Goal: Information Seeking & Learning: Learn about a topic

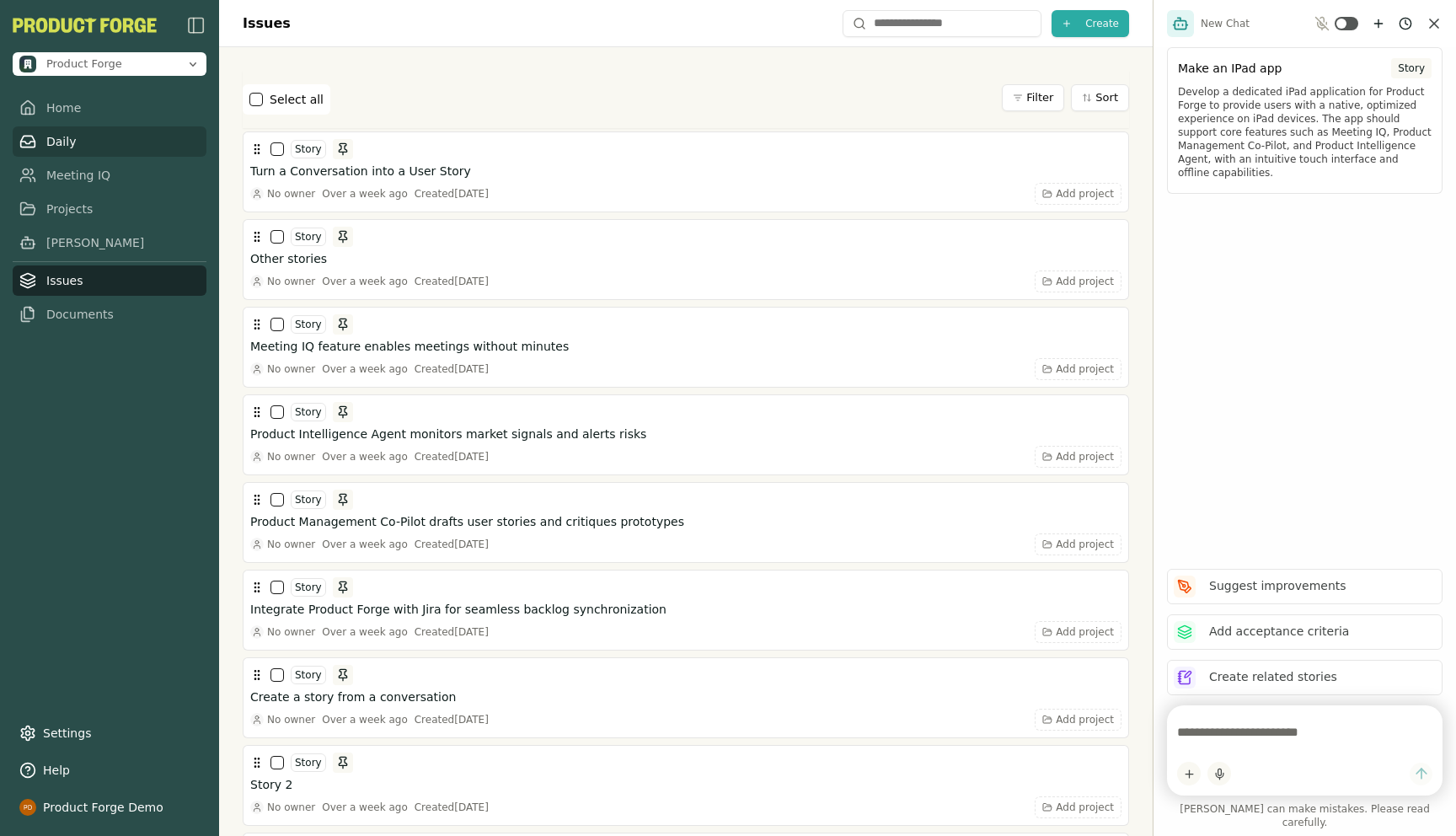
scroll to position [2825, 0]
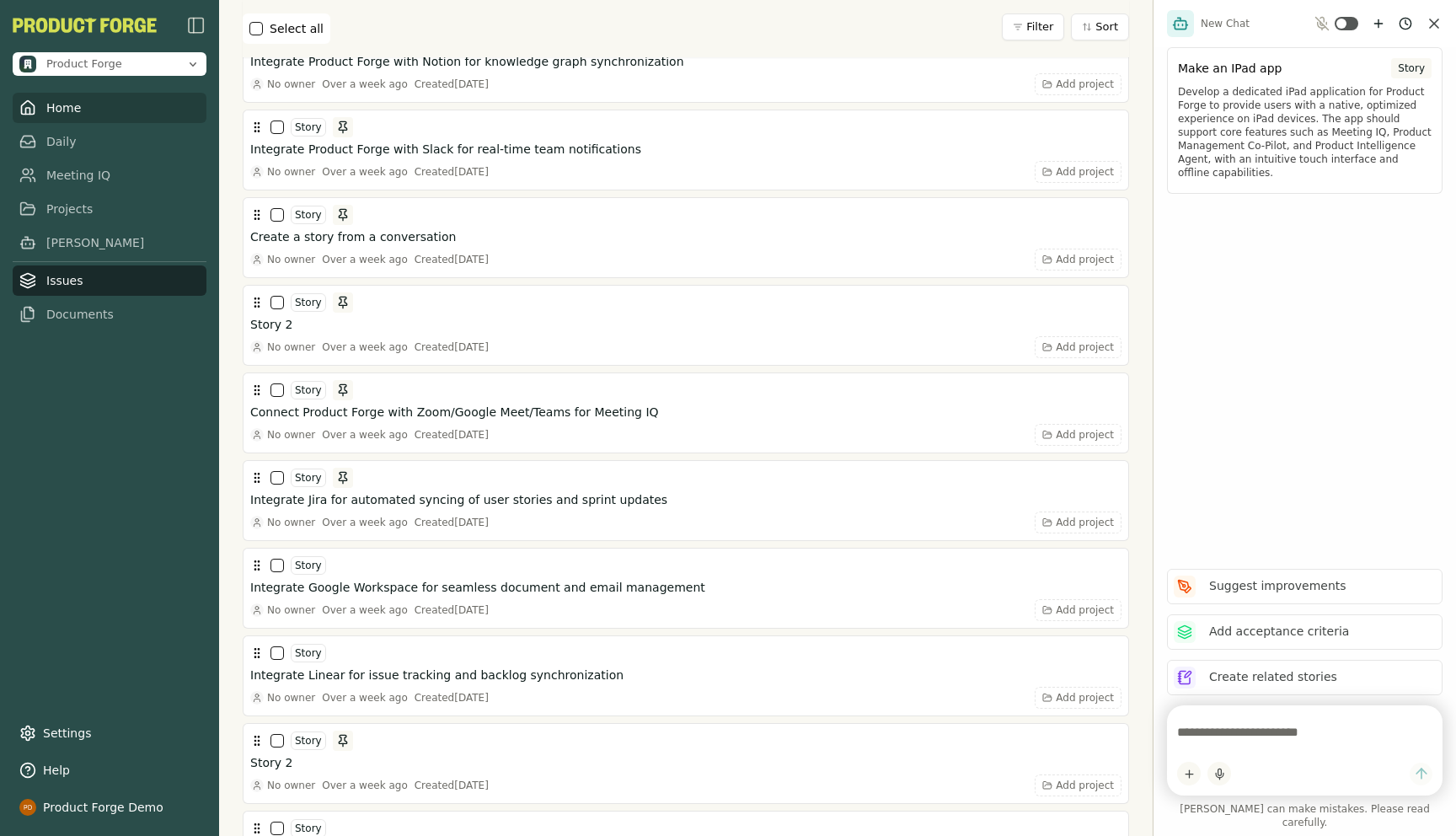
click at [79, 104] on link "Home" at bounding box center [110, 108] width 194 height 31
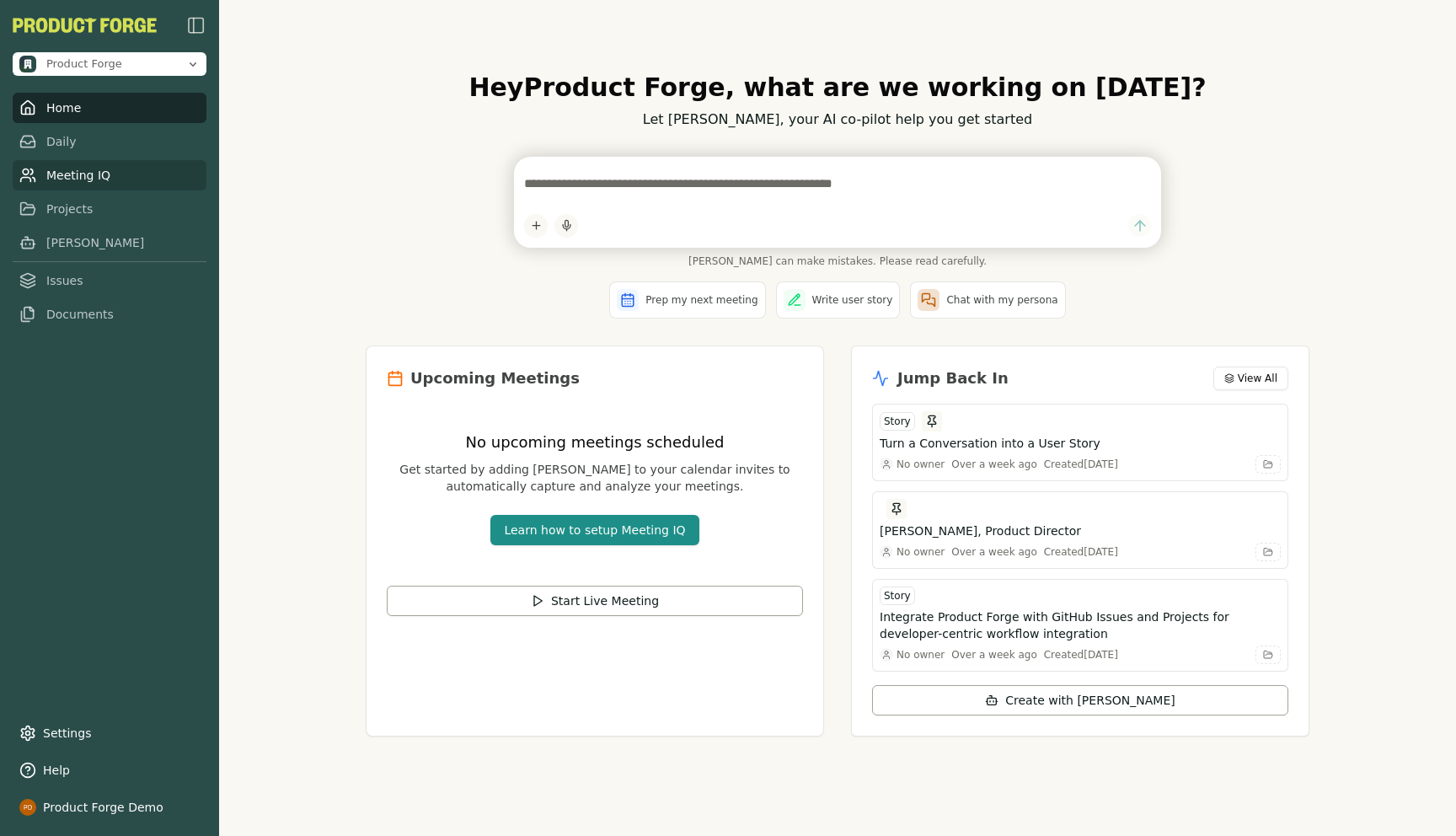
click at [66, 170] on link "Meeting IQ" at bounding box center [110, 176] width 194 height 31
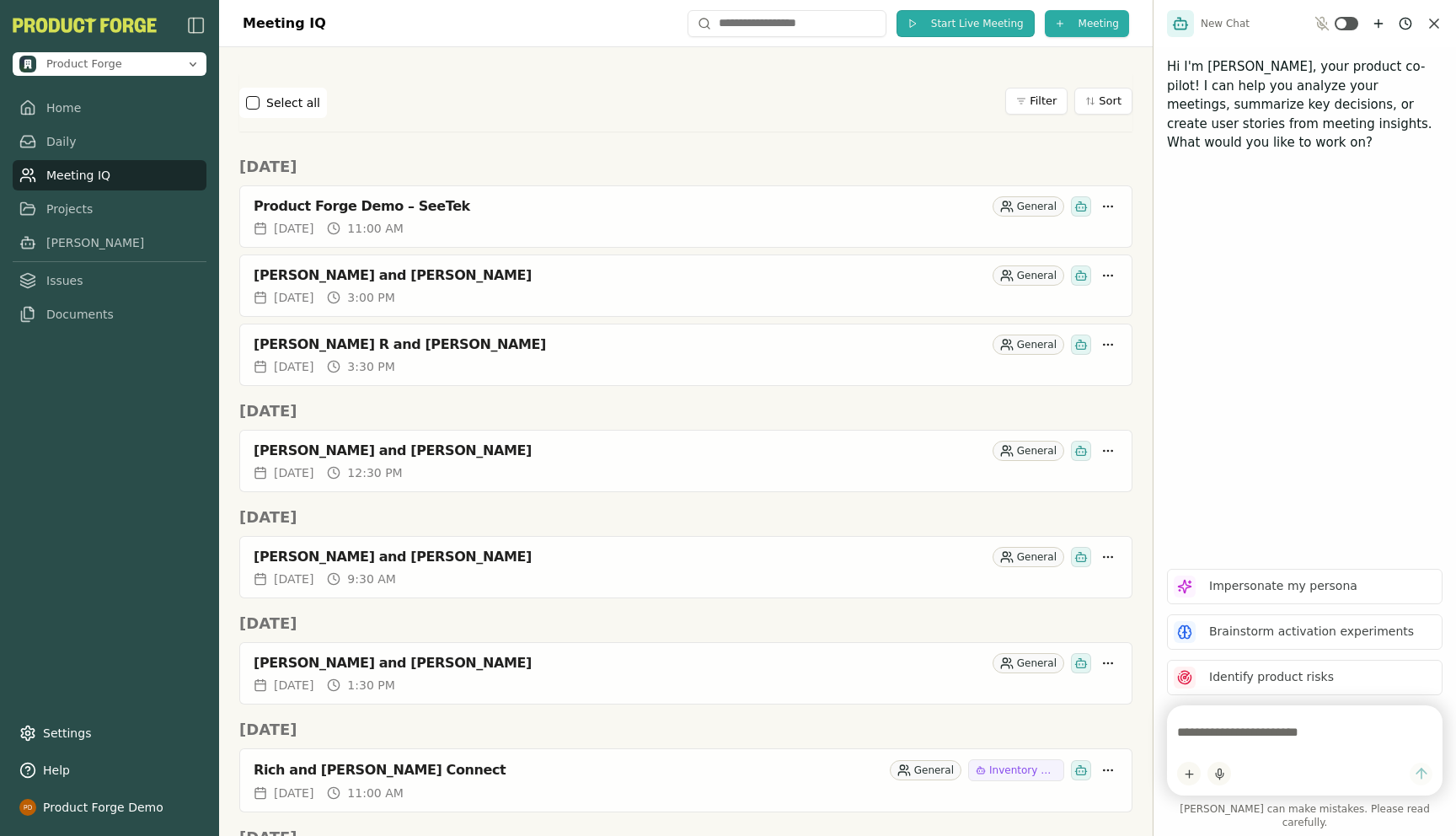
click at [935, 21] on button "Start Live Meeting" at bounding box center [965, 24] width 138 height 27
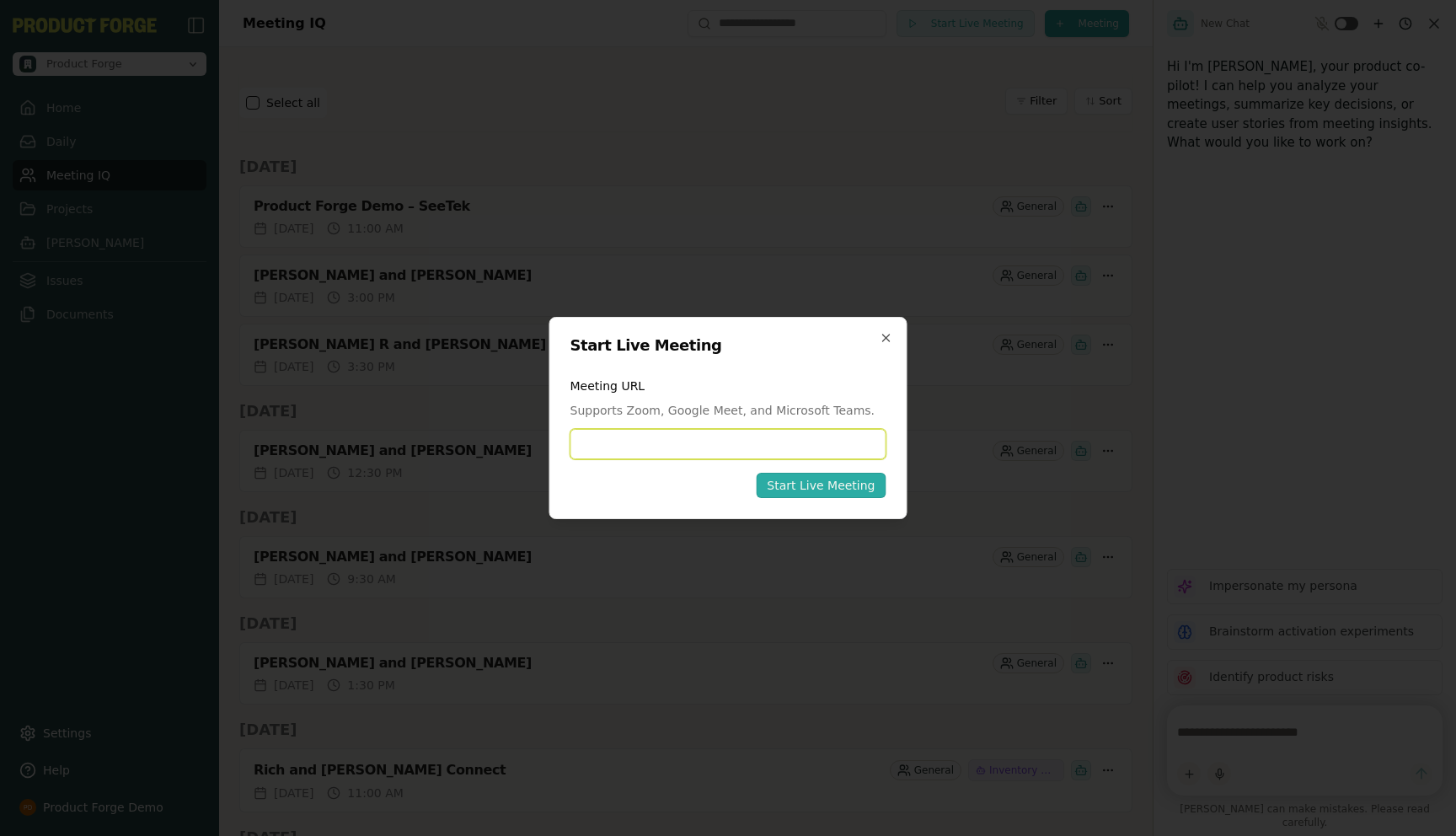
paste input "**********"
type input "**********"
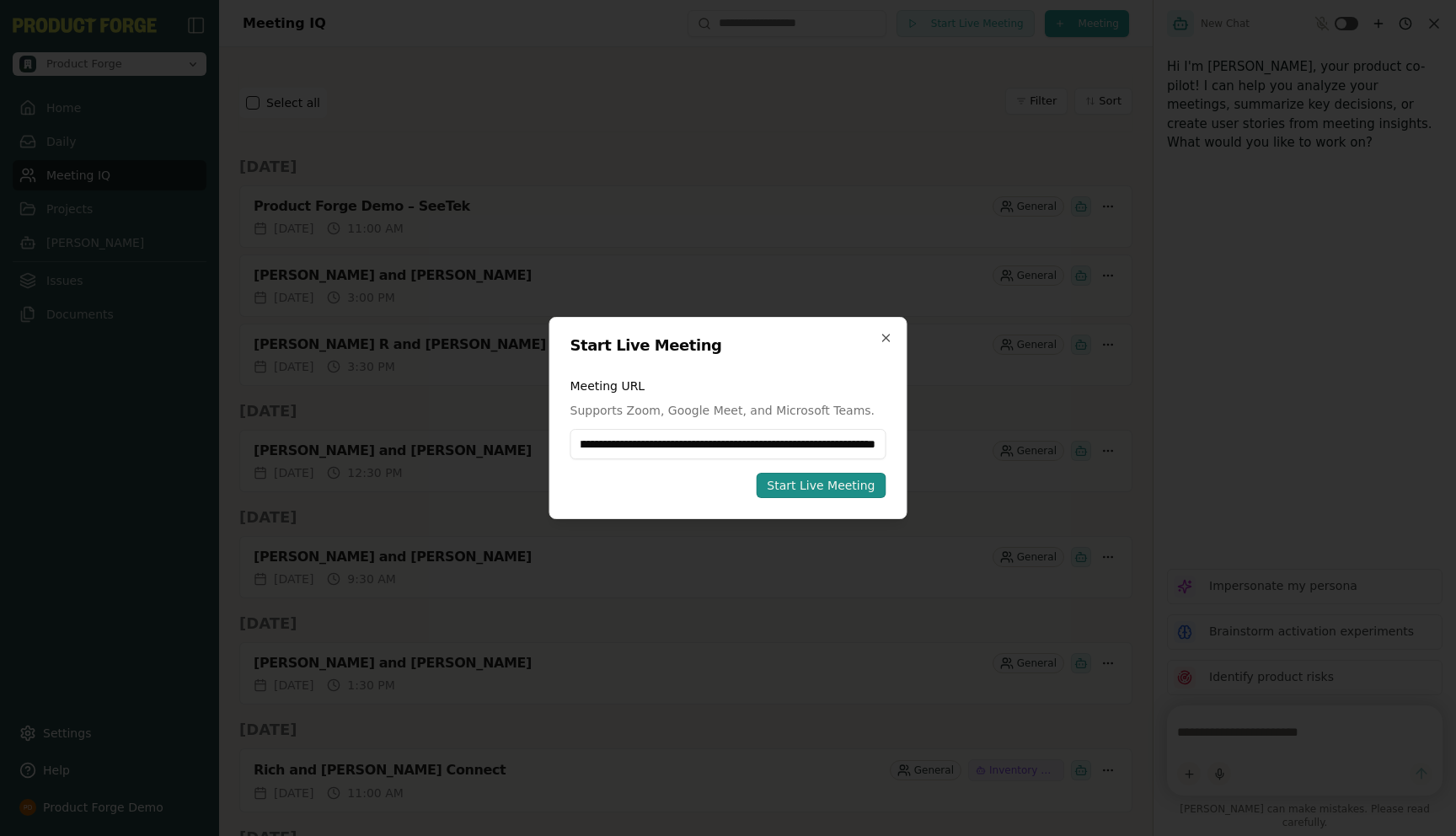
click at [809, 492] on div "Start Live Meeting" at bounding box center [820, 485] width 108 height 17
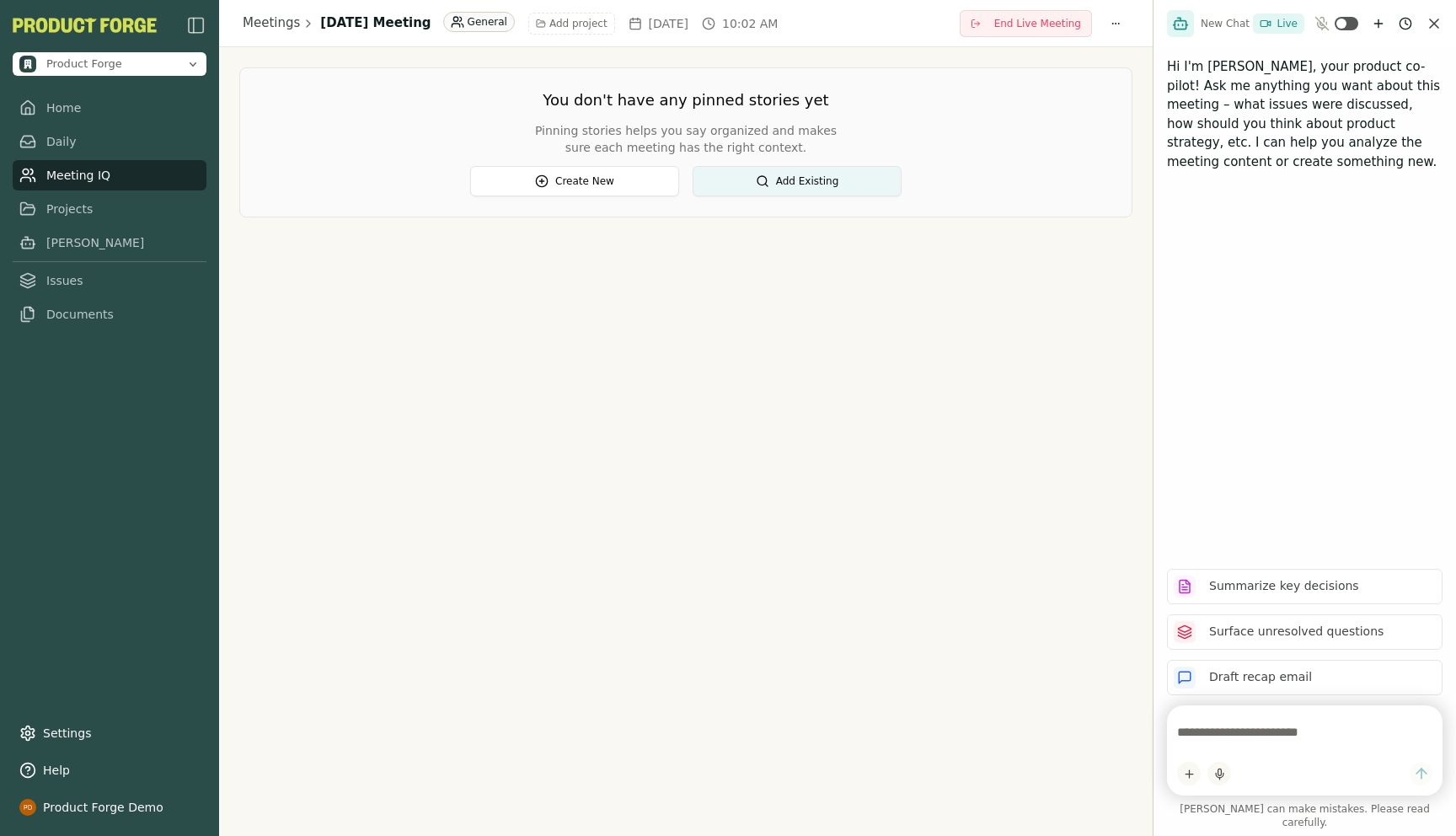
click at [306, 460] on div "Meetings [DATE] Meeting General Add project [DATE] 10:02 AM End Live Meeting Yo…" at bounding box center [686, 418] width 934 height 836
click at [78, 104] on link "Home" at bounding box center [110, 108] width 194 height 31
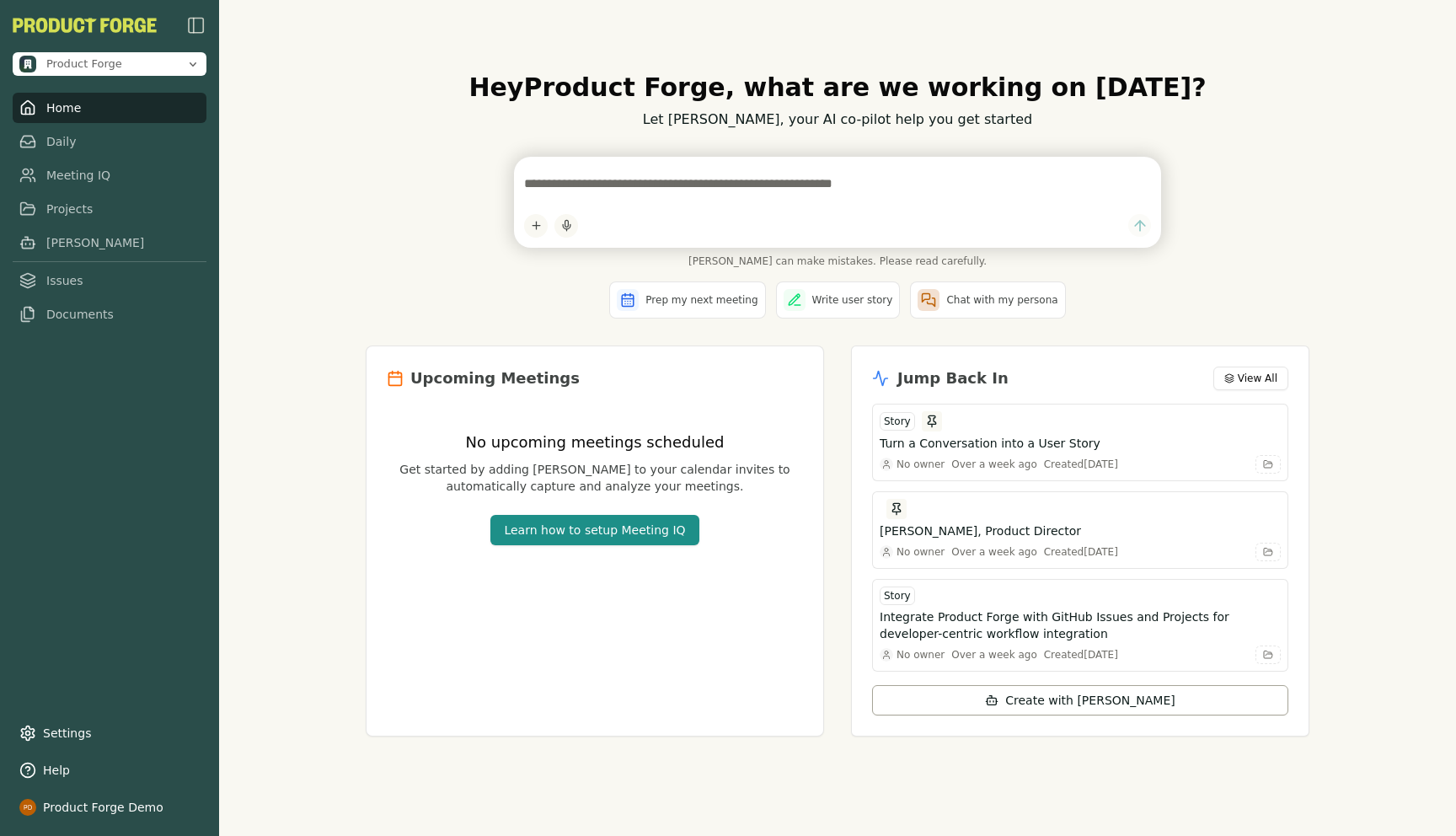
click at [344, 356] on div "Hey Product Forge , what are we working on [DATE]? Let [PERSON_NAME], your AI c…" at bounding box center [837, 418] width 1237 height 836
click at [315, 171] on div "Hey Product Forge , what are we working on [DATE]? Let [PERSON_NAME], your AI c…" at bounding box center [837, 418] width 1237 height 836
click at [70, 178] on link "Meeting IQ" at bounding box center [110, 176] width 194 height 31
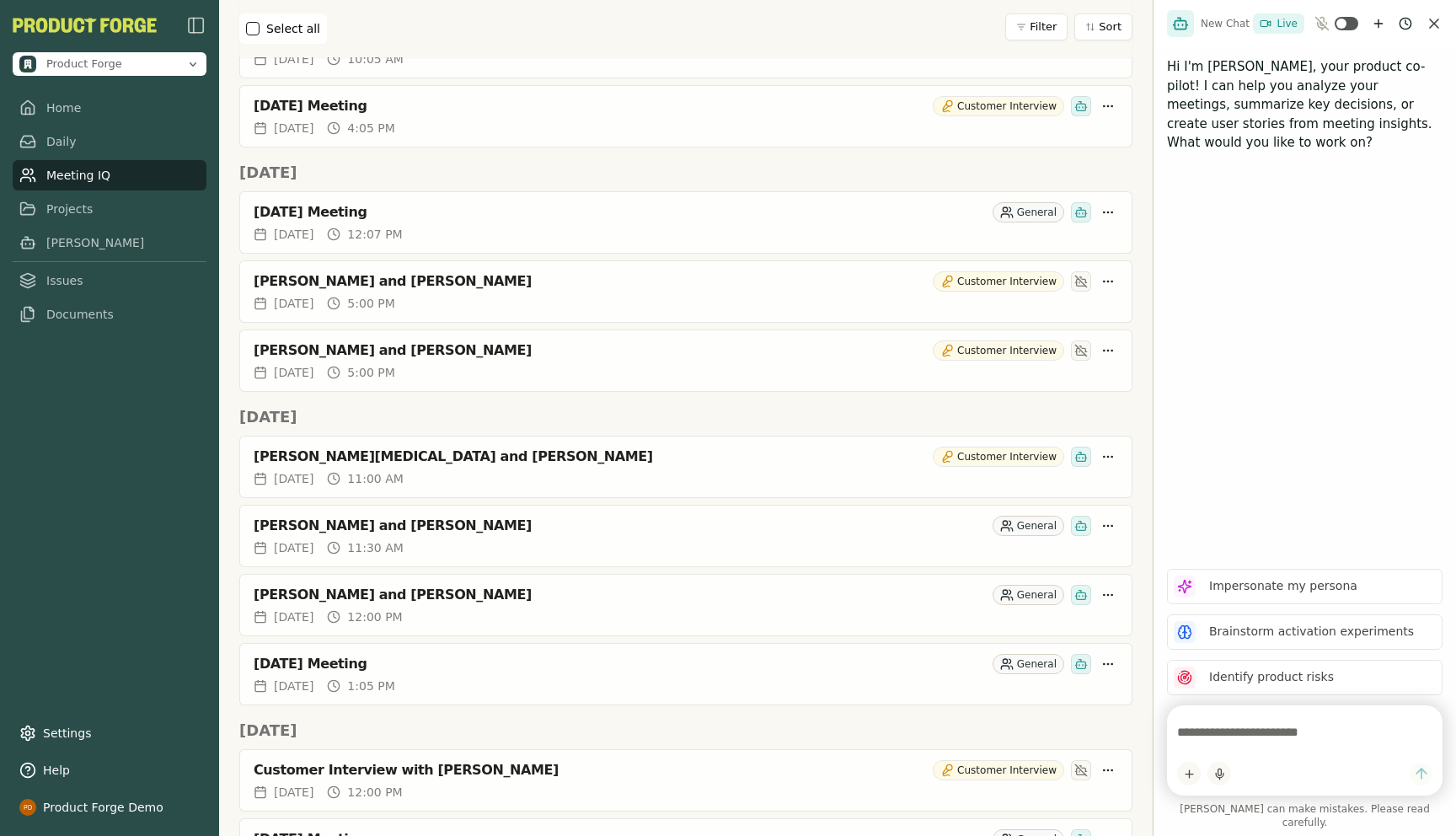
scroll to position [954, 0]
click at [308, 295] on span "[DATE]" at bounding box center [294, 302] width 40 height 17
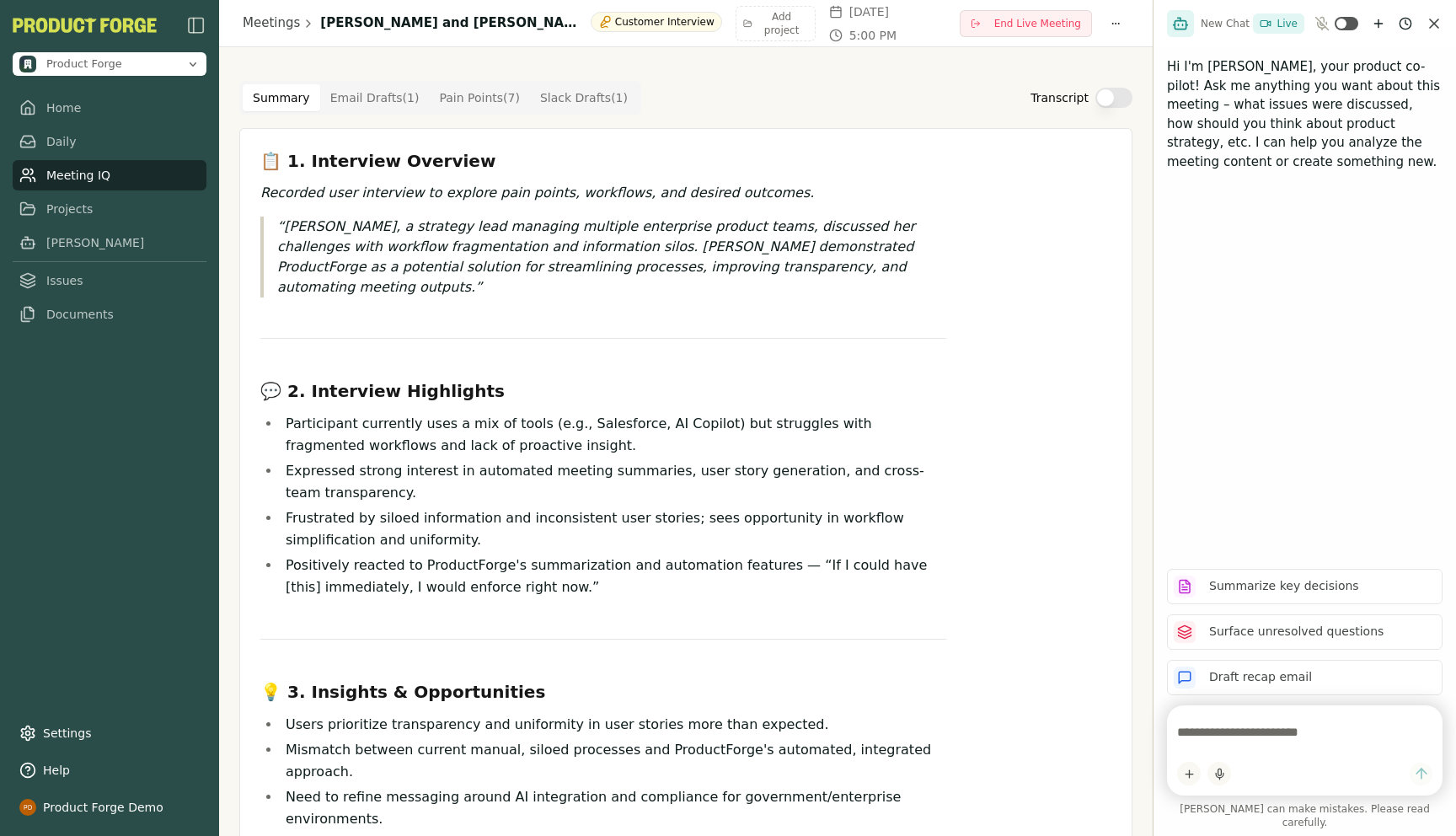
click at [357, 98] on Draft "Email Drafts ( 1 )" at bounding box center [374, 98] width 110 height 27
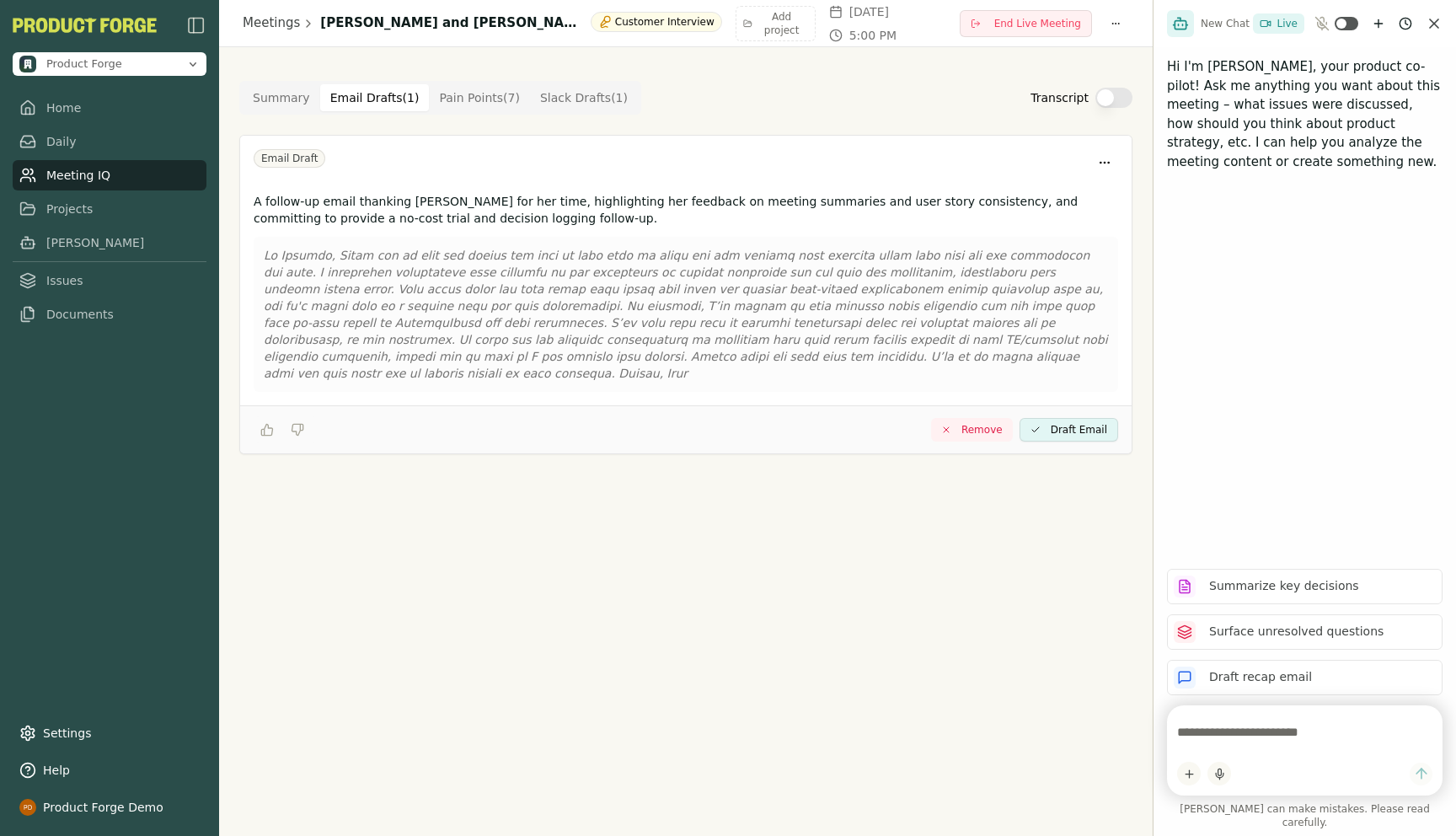
click at [574, 91] on Draft "Slack Drafts ( 1 )" at bounding box center [583, 98] width 108 height 27
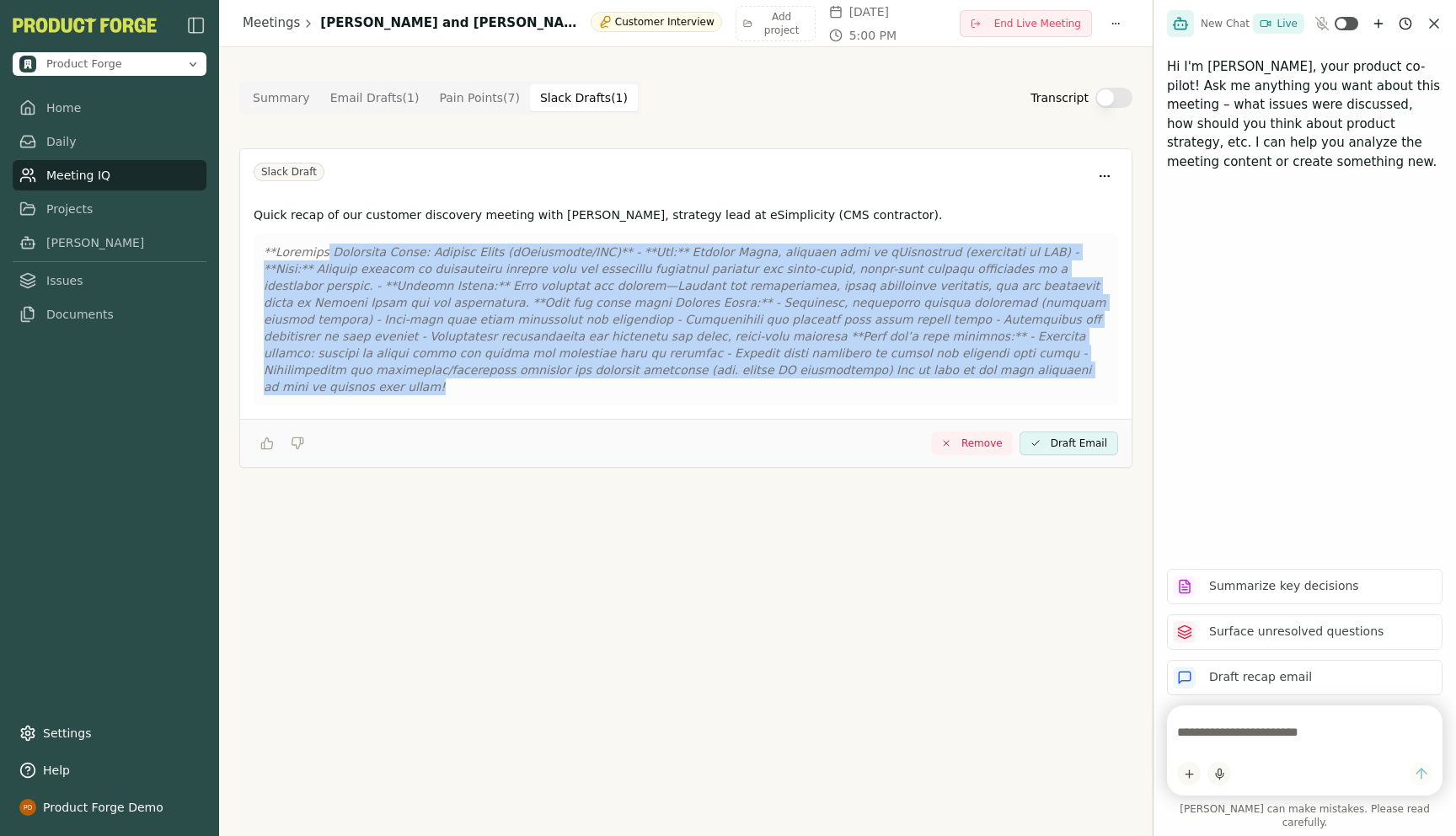
drag, startPoint x: 818, startPoint y: 384, endPoint x: 329, endPoint y: 252, distance: 506.5
click at [328, 252] on div at bounding box center [686, 319] width 864 height 171
click at [481, 106] on Point "Pain Points ( 7 )" at bounding box center [479, 98] width 101 height 27
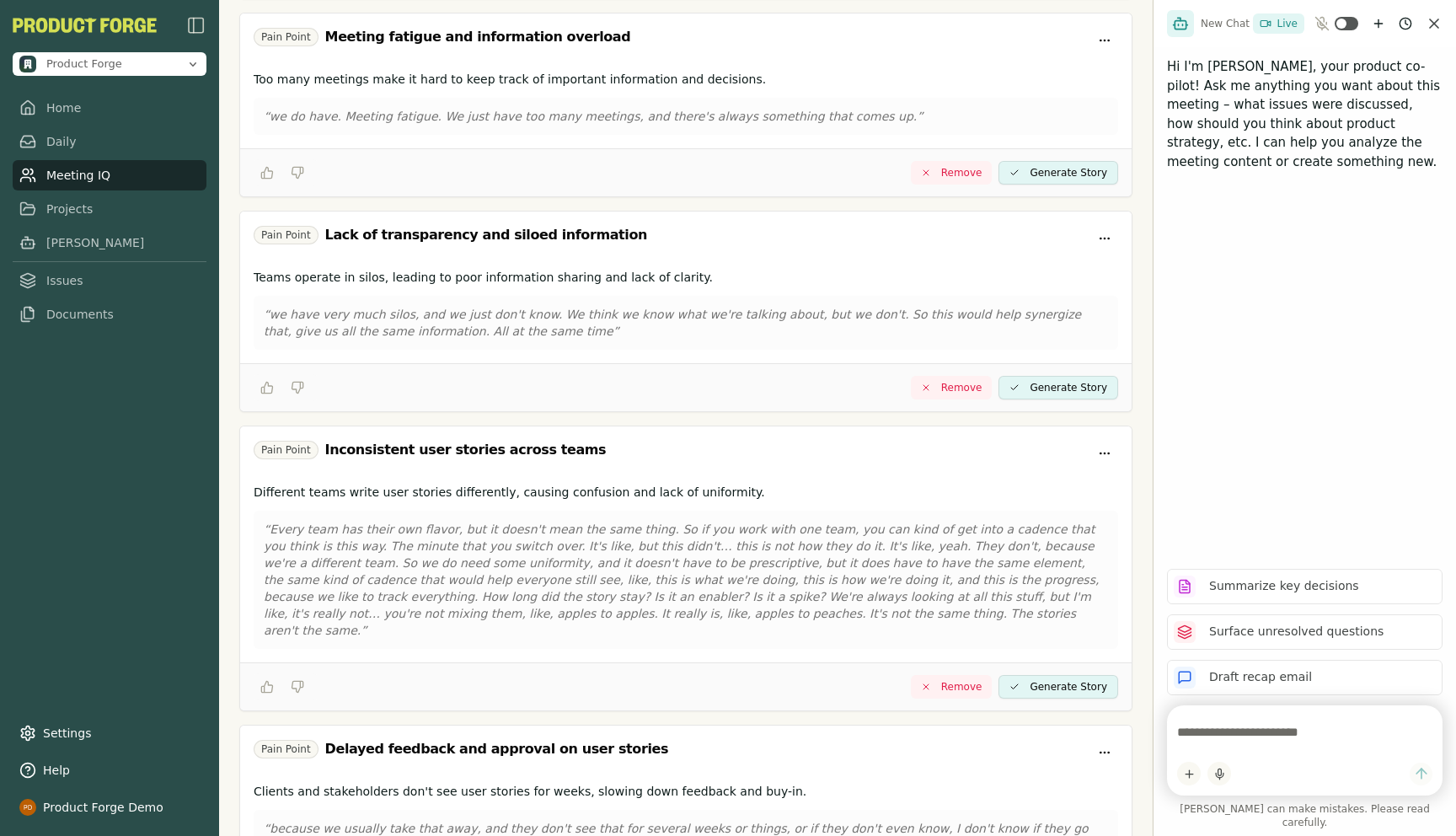
scroll to position [901, 0]
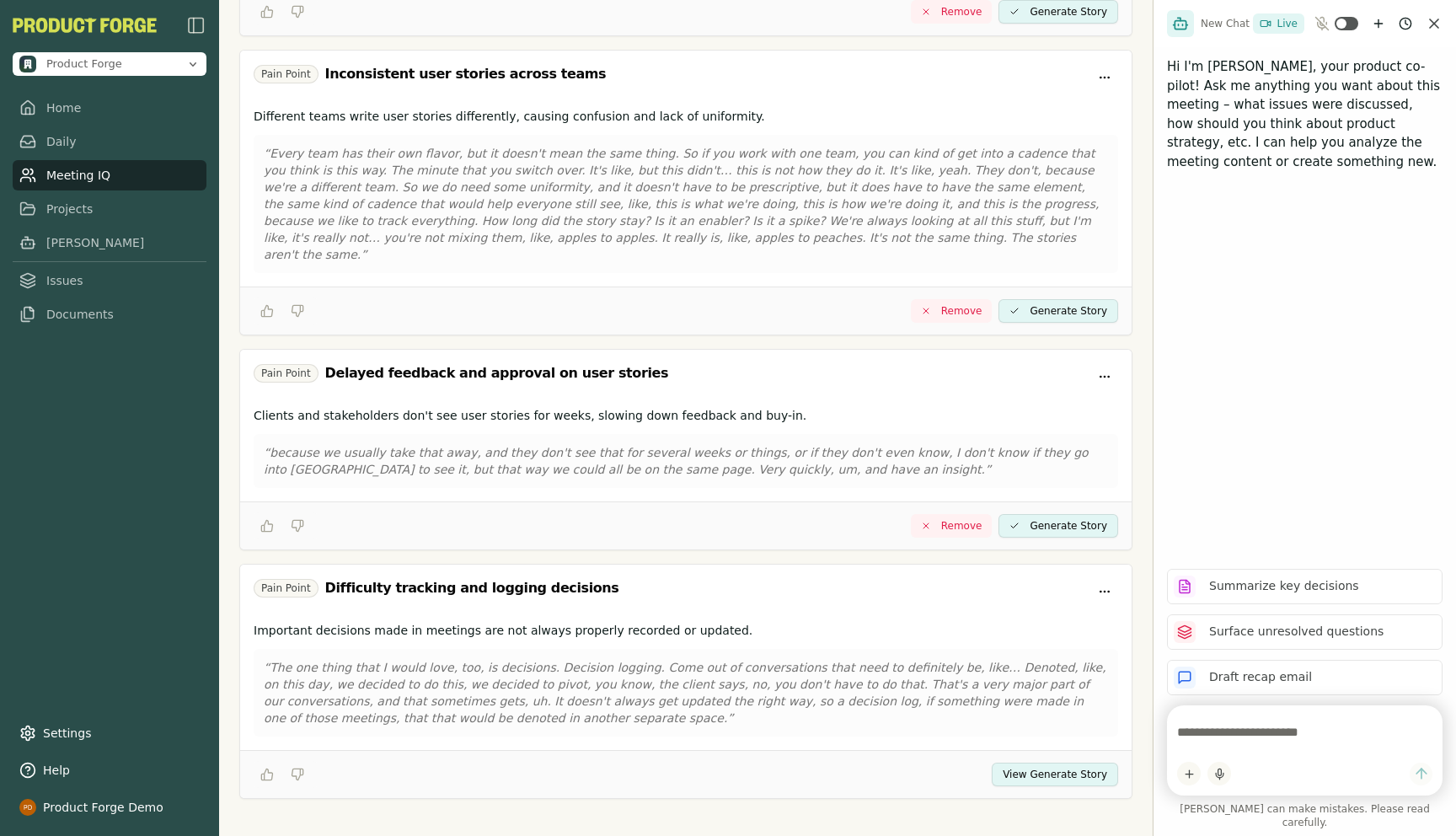
click at [1077, 762] on button "View Generate Story" at bounding box center [1054, 774] width 126 height 24
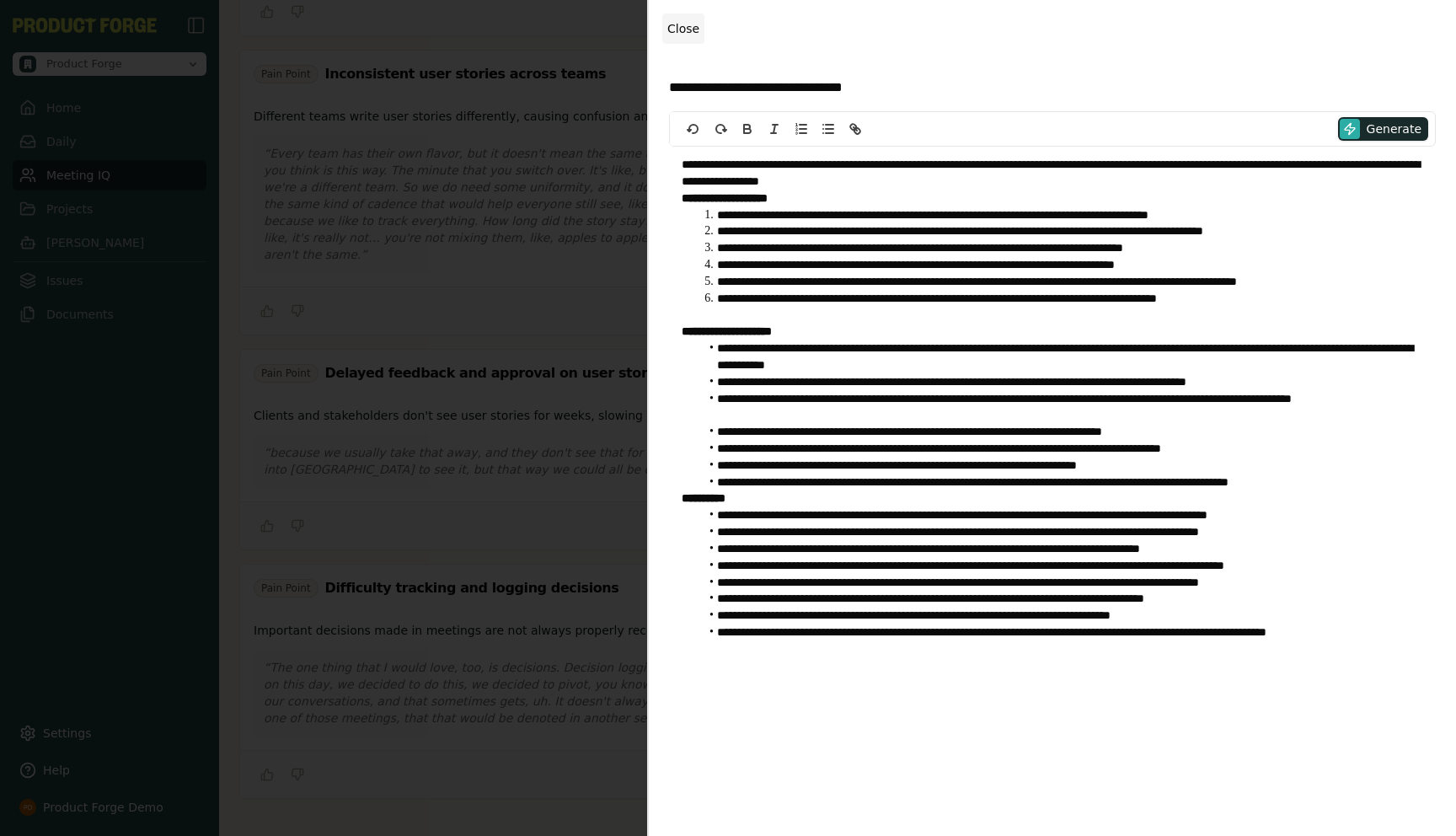
click at [678, 34] on span "Close" at bounding box center [683, 29] width 32 height 14
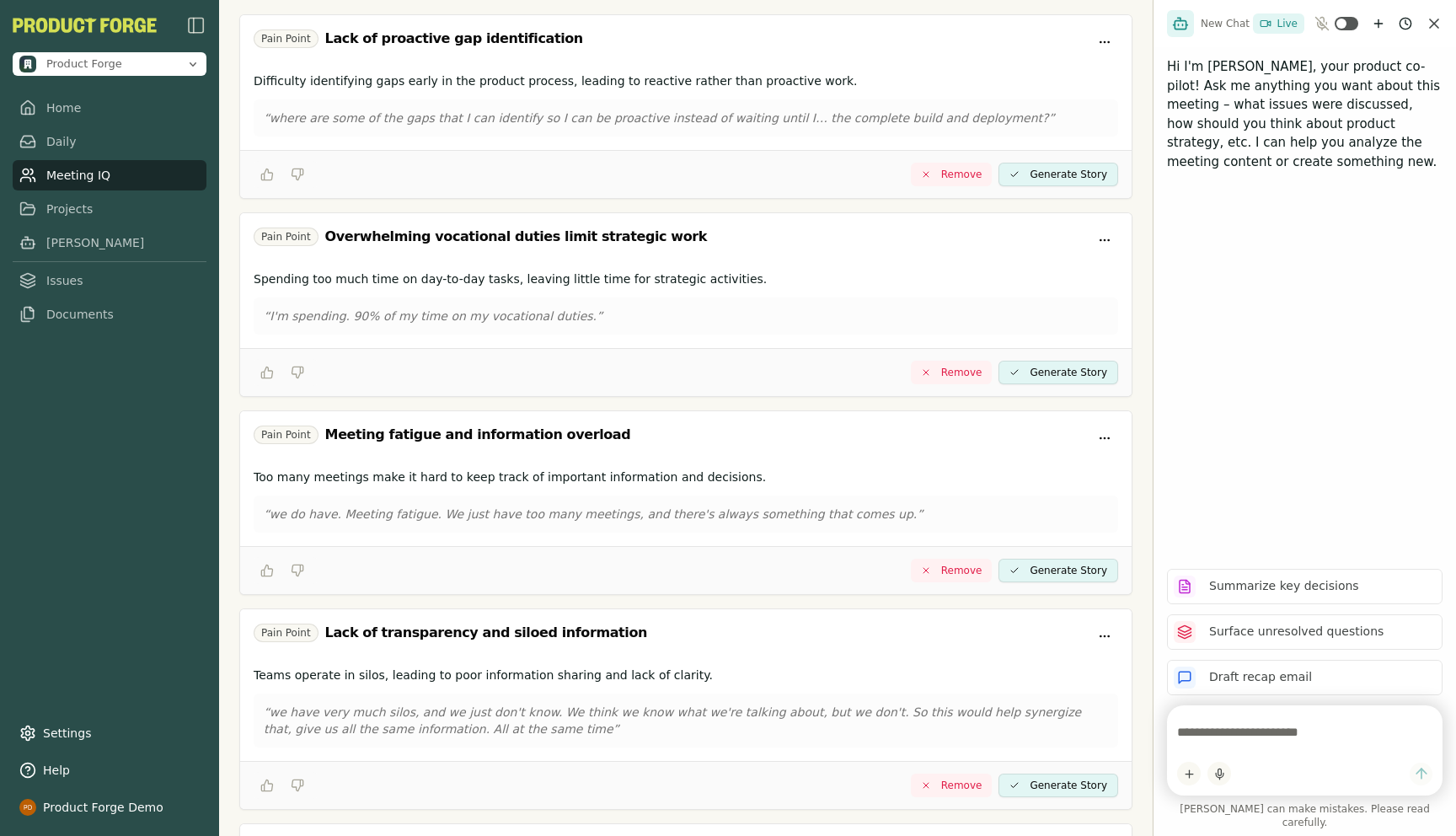
scroll to position [0, 0]
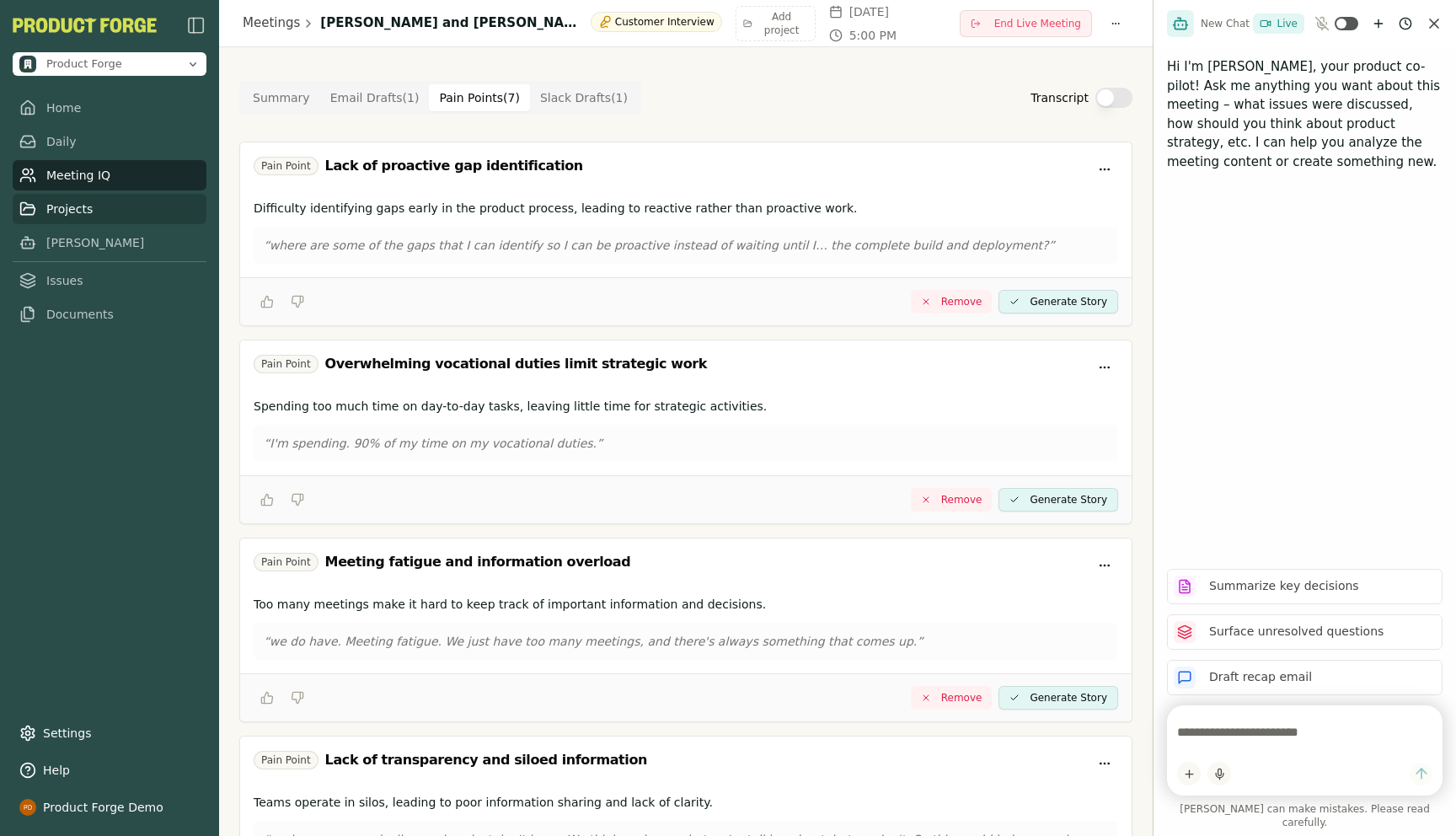
click at [68, 218] on link "Projects" at bounding box center [110, 209] width 194 height 31
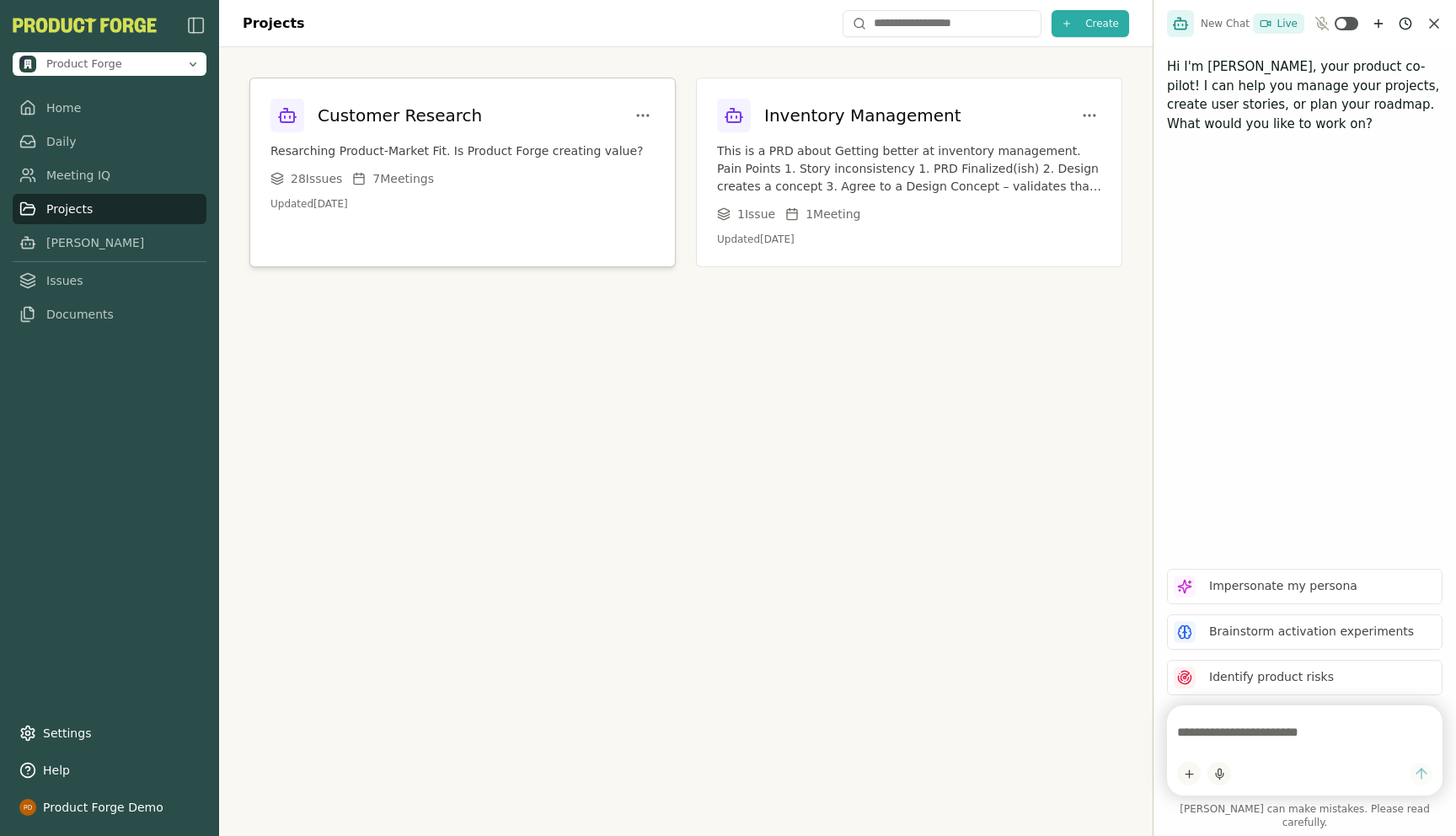
click at [497, 159] on p "Resarching Product-Market Fit. Is Product Forge creating value?" at bounding box center [463, 151] width 385 height 18
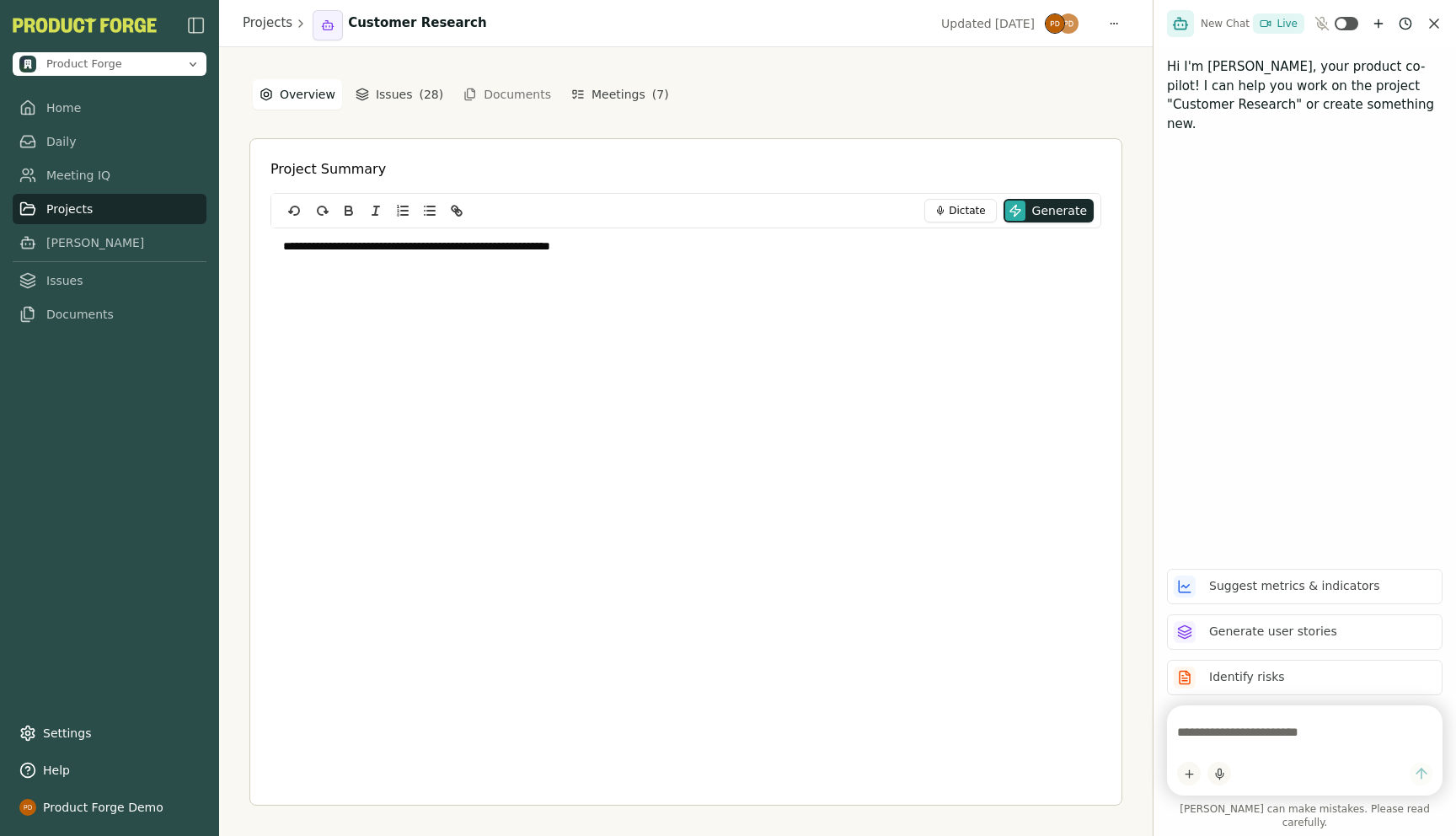
click at [298, 248] on p "**********" at bounding box center [686, 247] width 806 height 17
click at [361, 290] on div "**********" at bounding box center [686, 334] width 831 height 210
click at [245, 151] on div "**********" at bounding box center [686, 441] width 934 height 788
click at [53, 170] on link "Meeting IQ" at bounding box center [110, 176] width 194 height 31
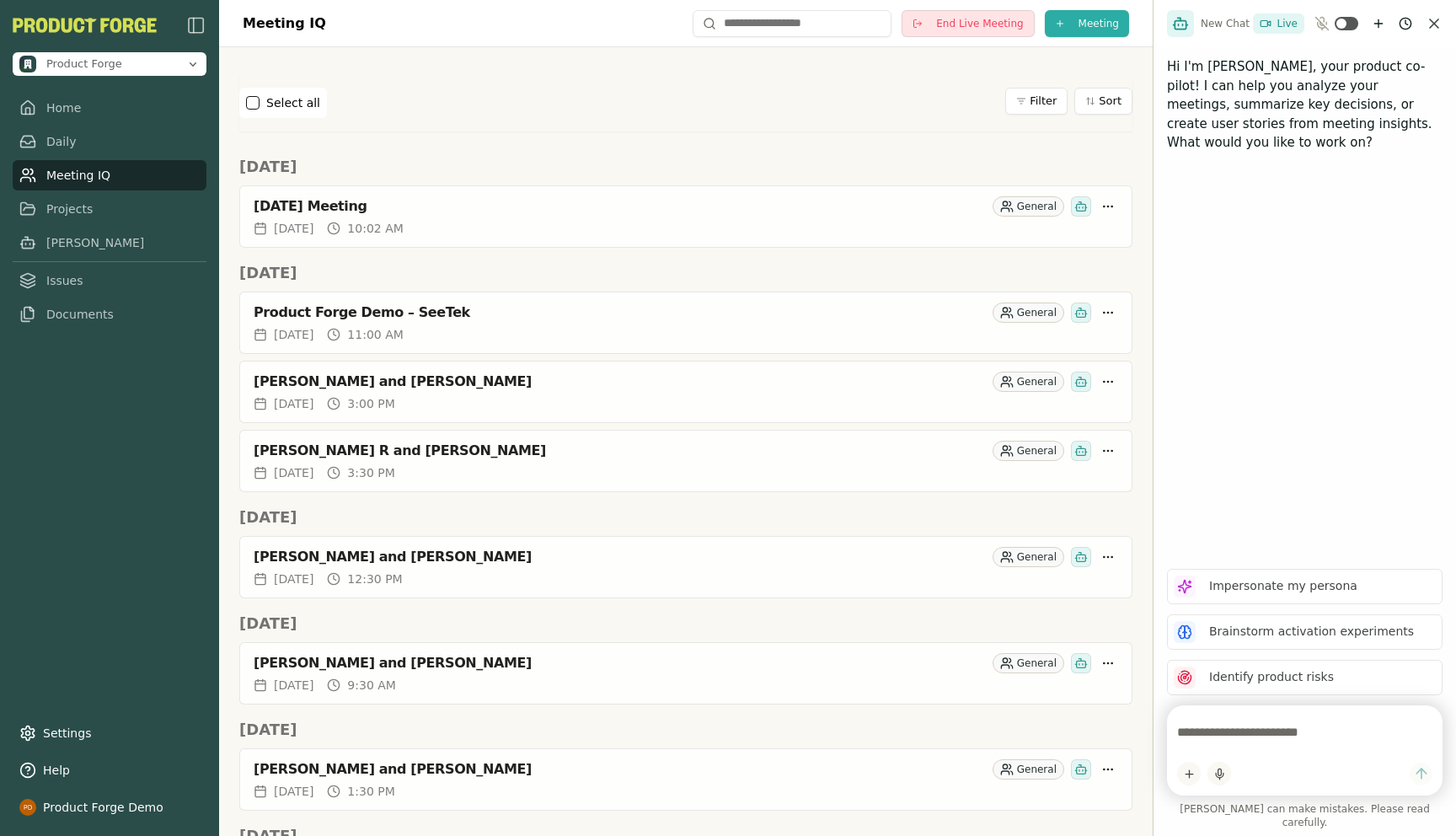
click at [975, 20] on span "End Live Meeting" at bounding box center [980, 24] width 87 height 14
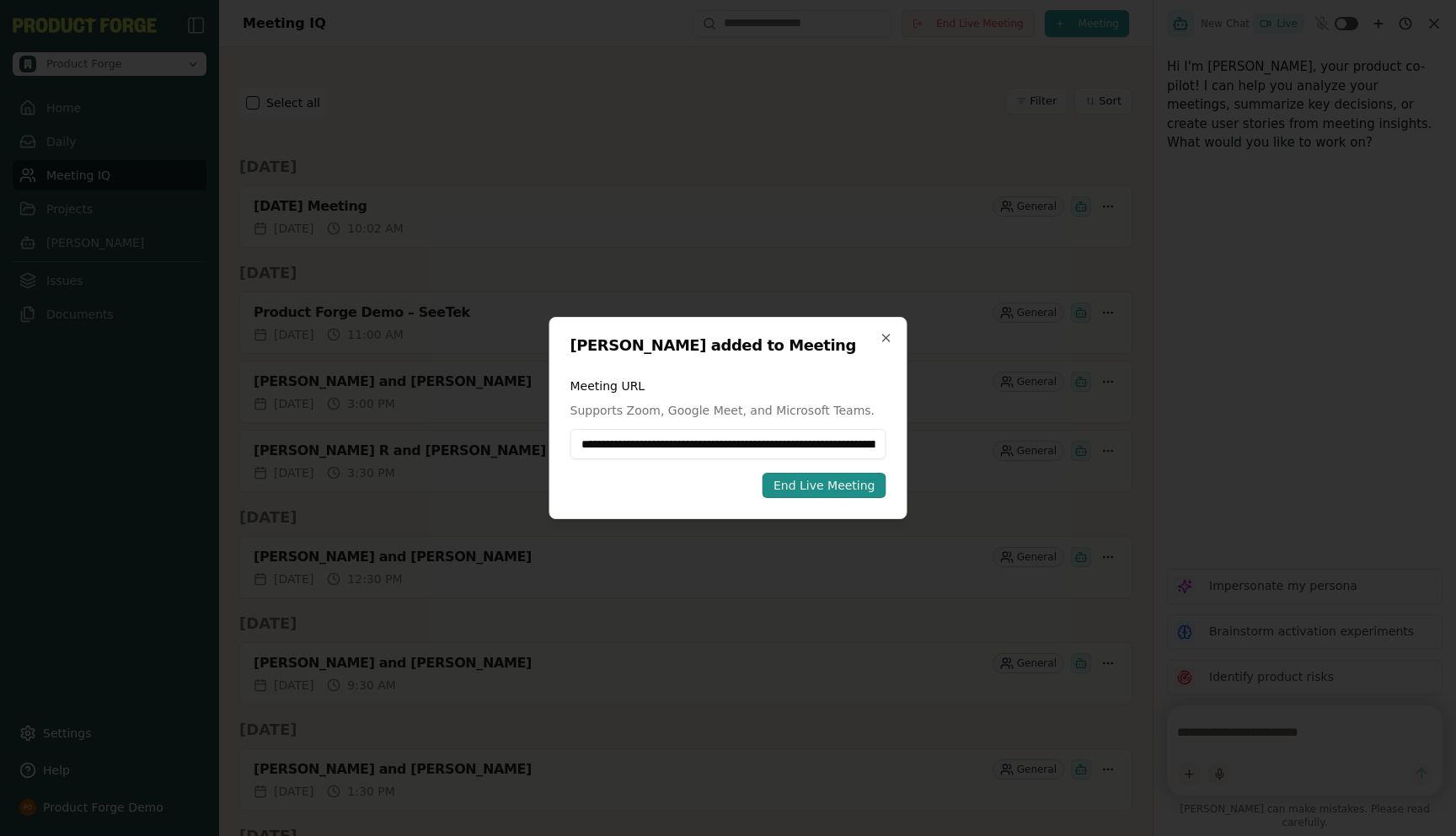
click at [820, 484] on div "End Live Meeting" at bounding box center [824, 485] width 102 height 17
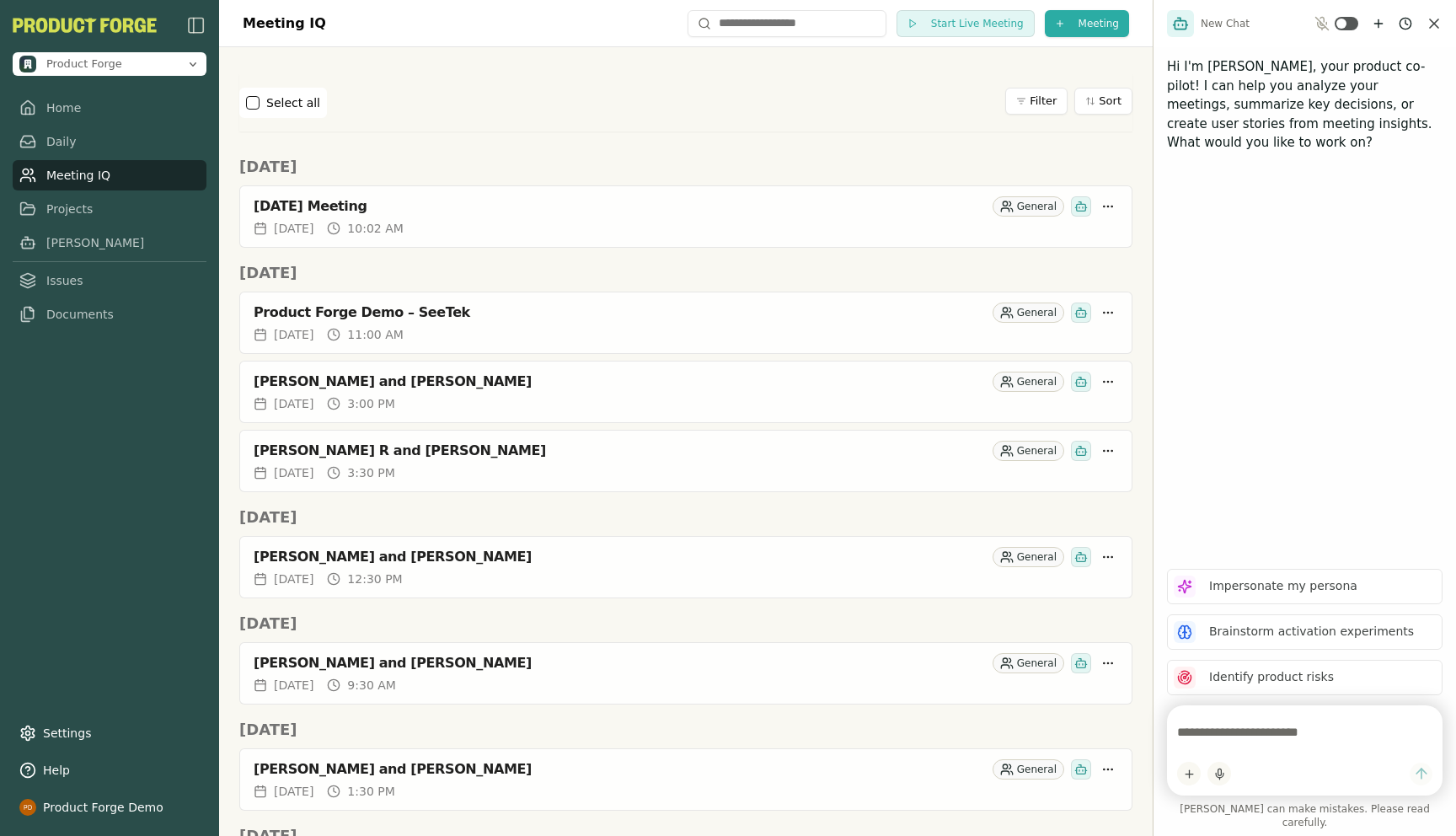
click at [892, 80] on div "Select all Filter Sort" at bounding box center [686, 102] width 893 height 57
click at [946, 23] on span "Start Live Meeting" at bounding box center [977, 24] width 93 height 14
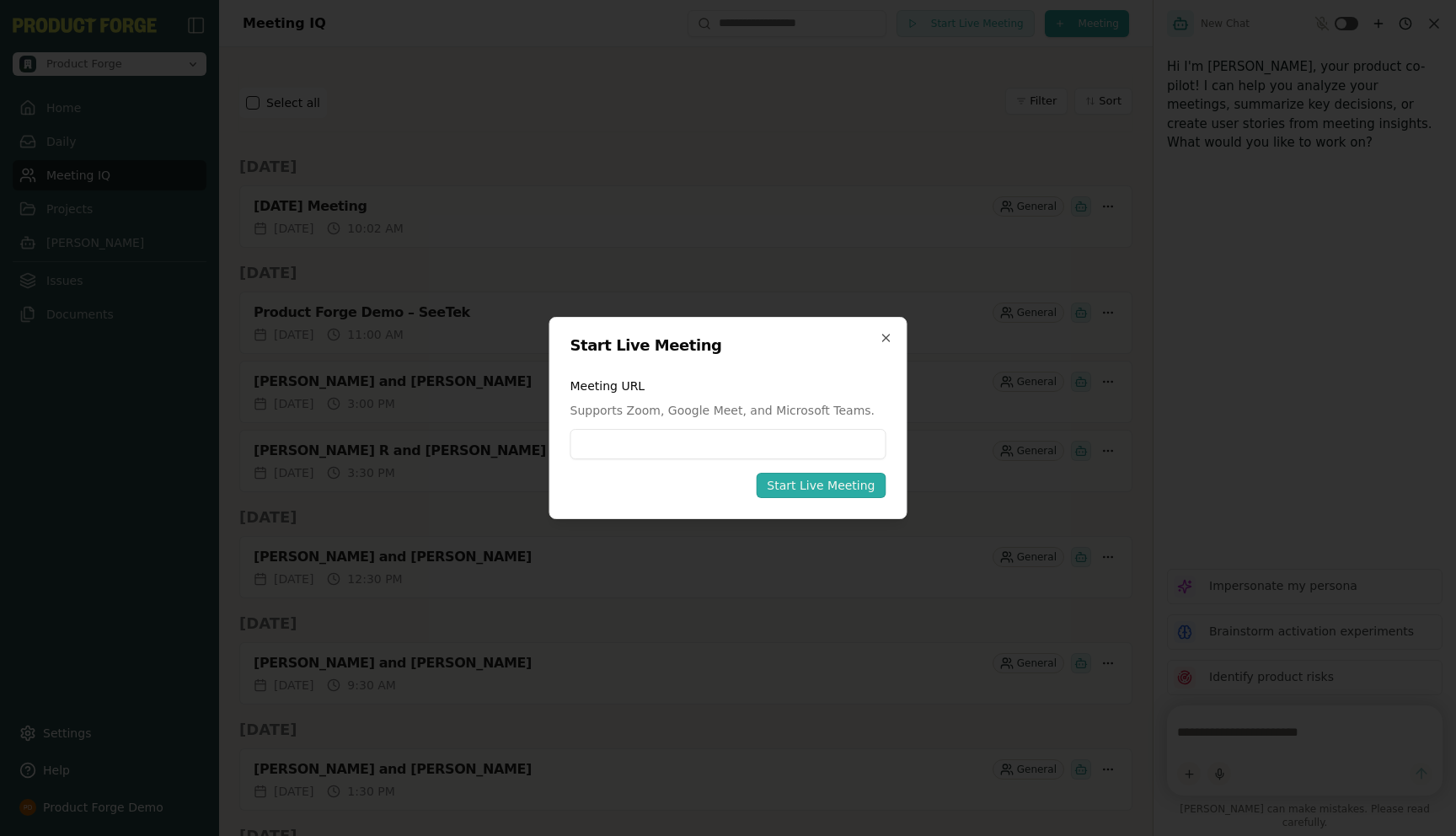
click at [619, 448] on input at bounding box center [728, 444] width 316 height 31
type input "**********"
click at [756, 473] on button "Start Live Meeting" at bounding box center [820, 485] width 130 height 25
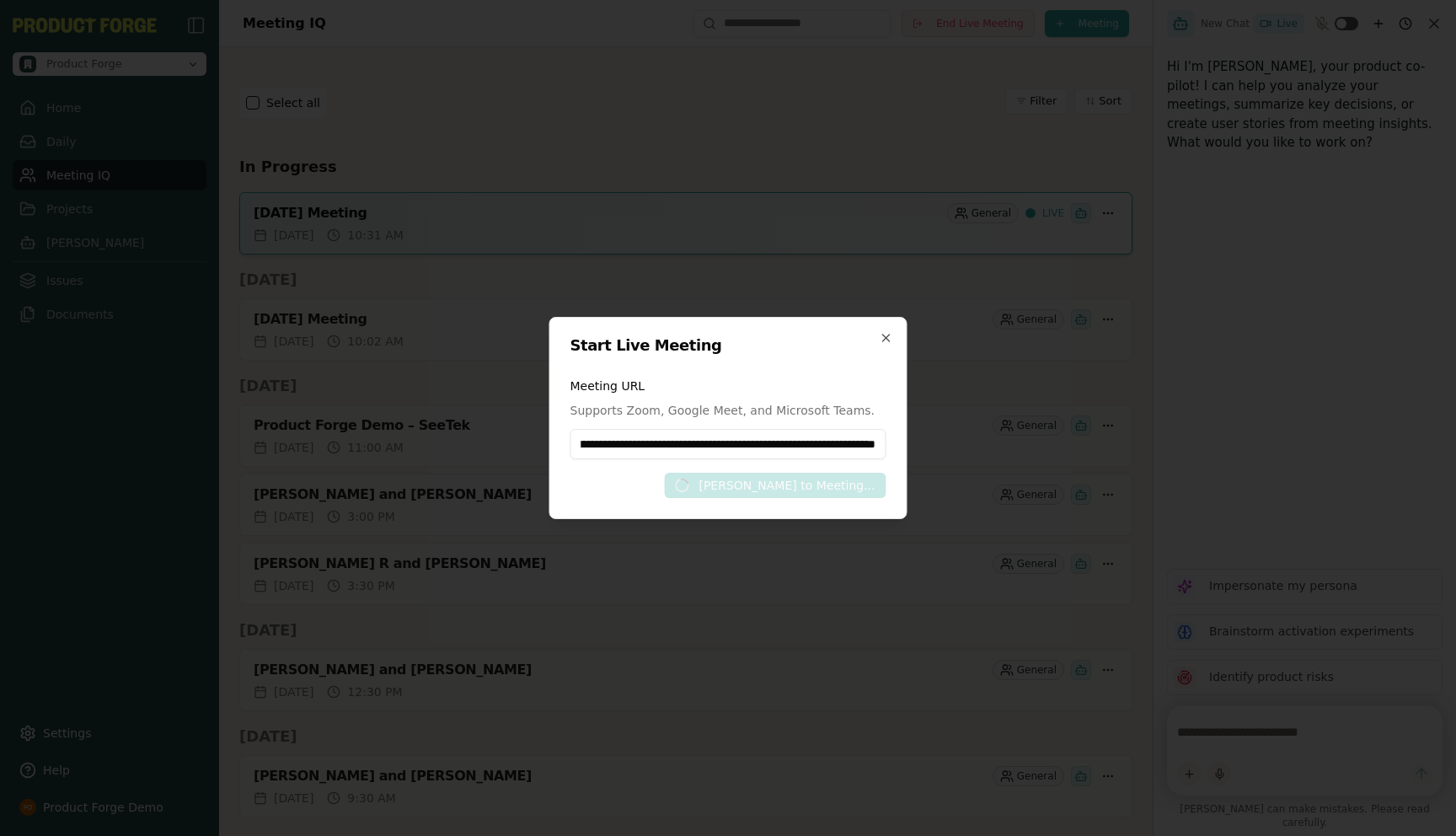
scroll to position [0, 0]
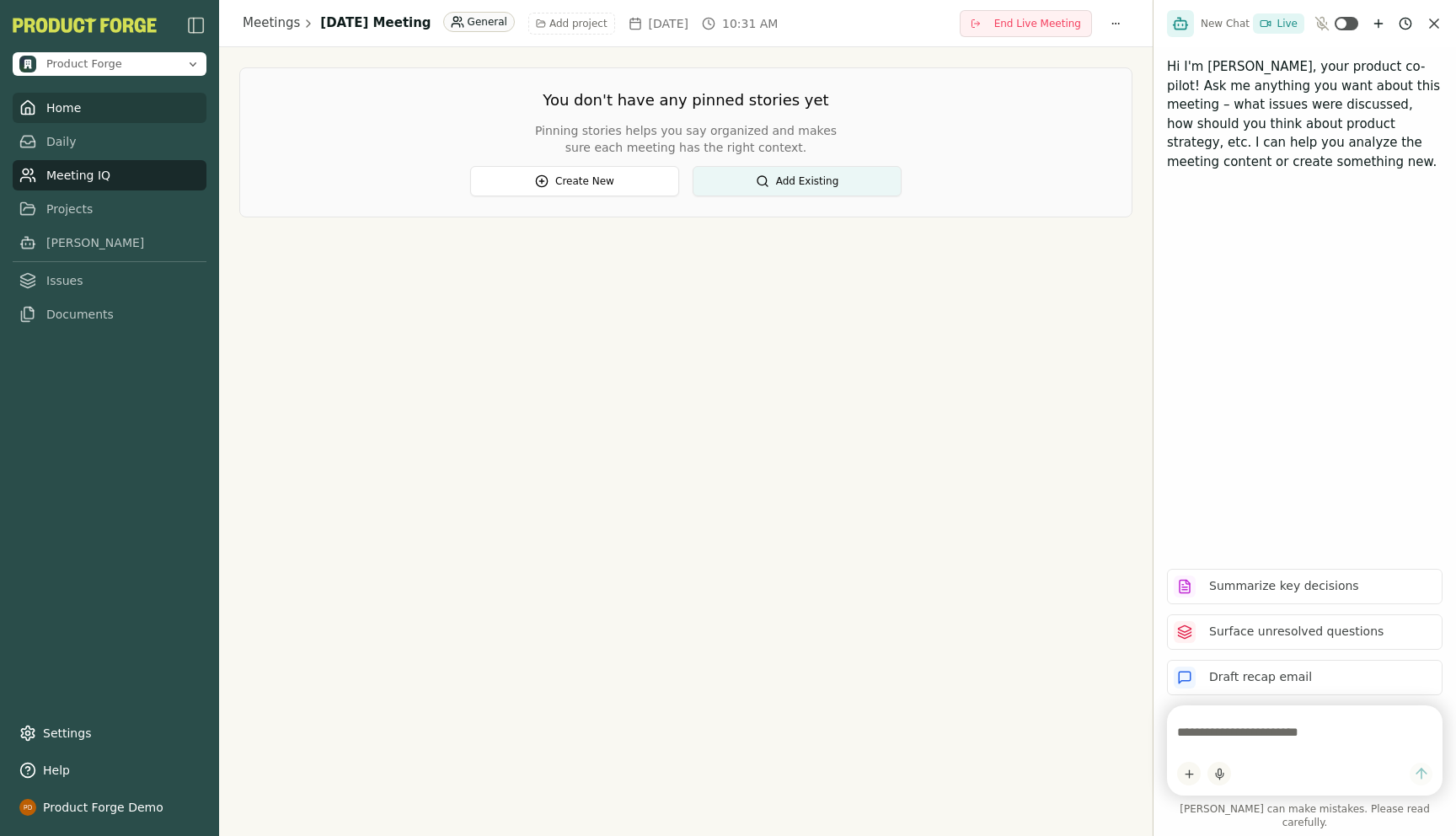
click at [48, 115] on link "Home" at bounding box center [110, 108] width 194 height 31
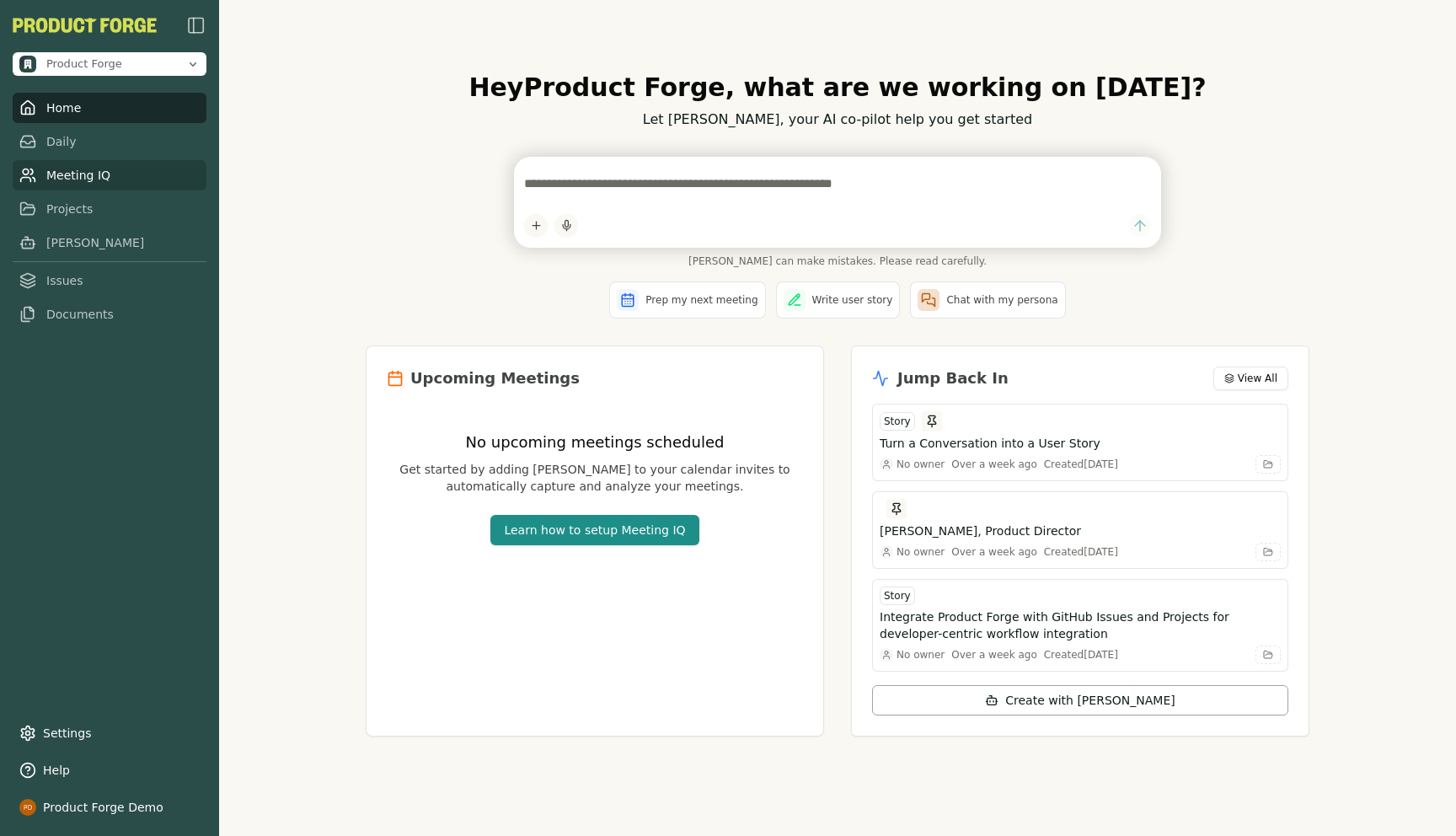
click at [64, 179] on link "Meeting IQ" at bounding box center [110, 176] width 194 height 31
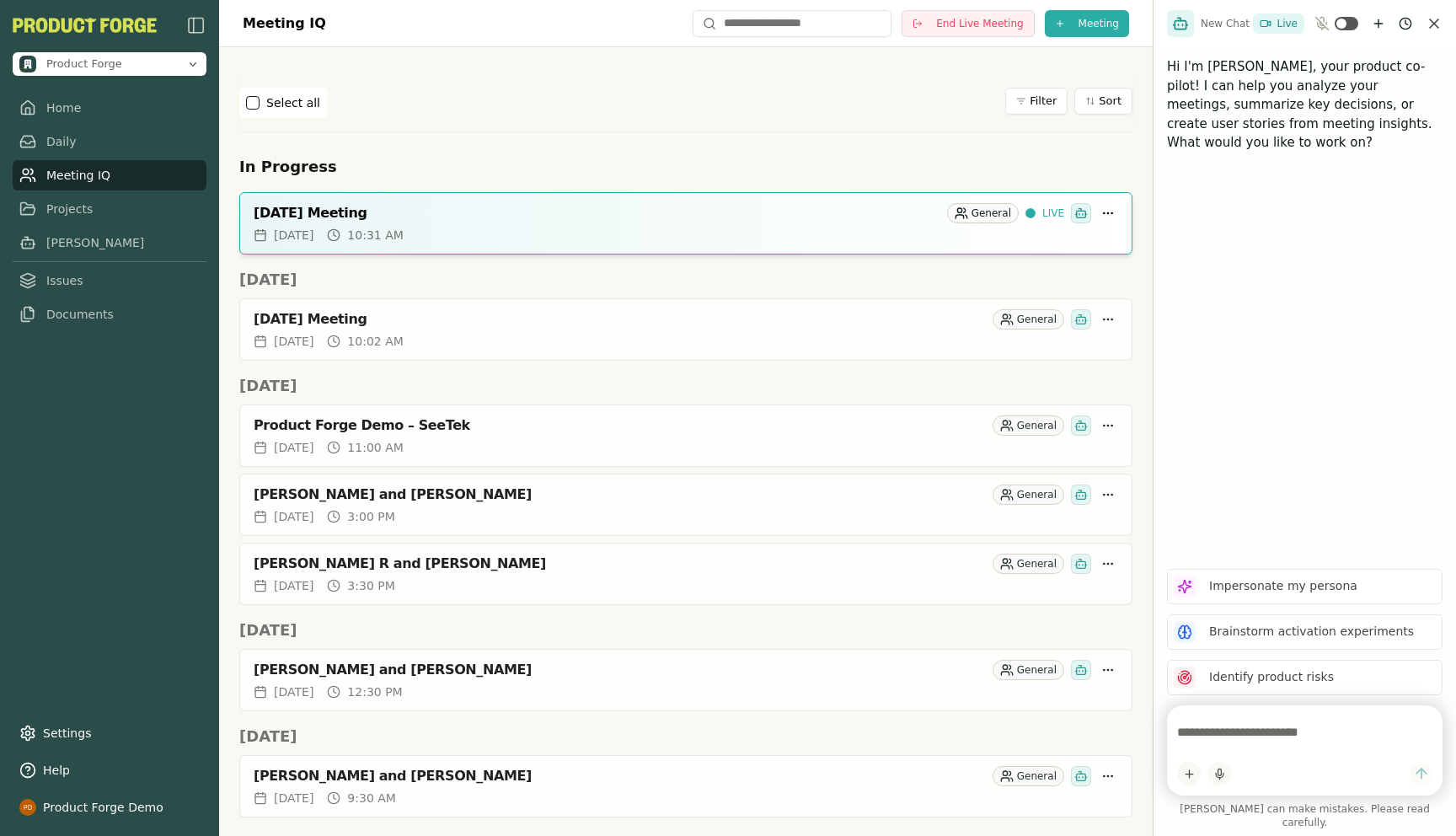
click at [649, 88] on div "Select all Filter Sort" at bounding box center [686, 103] width 893 height 31
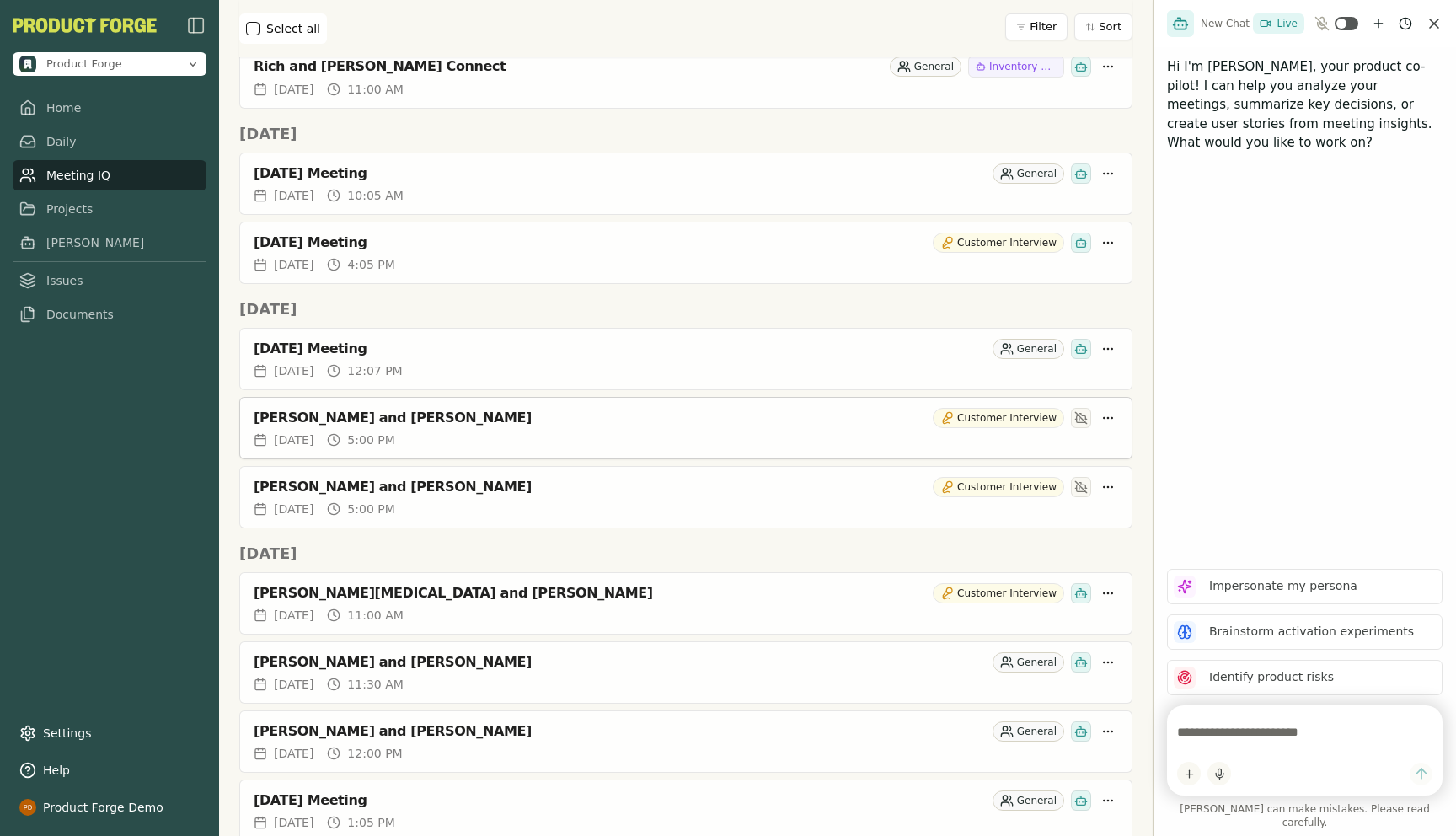
click at [331, 413] on div "[PERSON_NAME] and [PERSON_NAME]" at bounding box center [590, 418] width 672 height 17
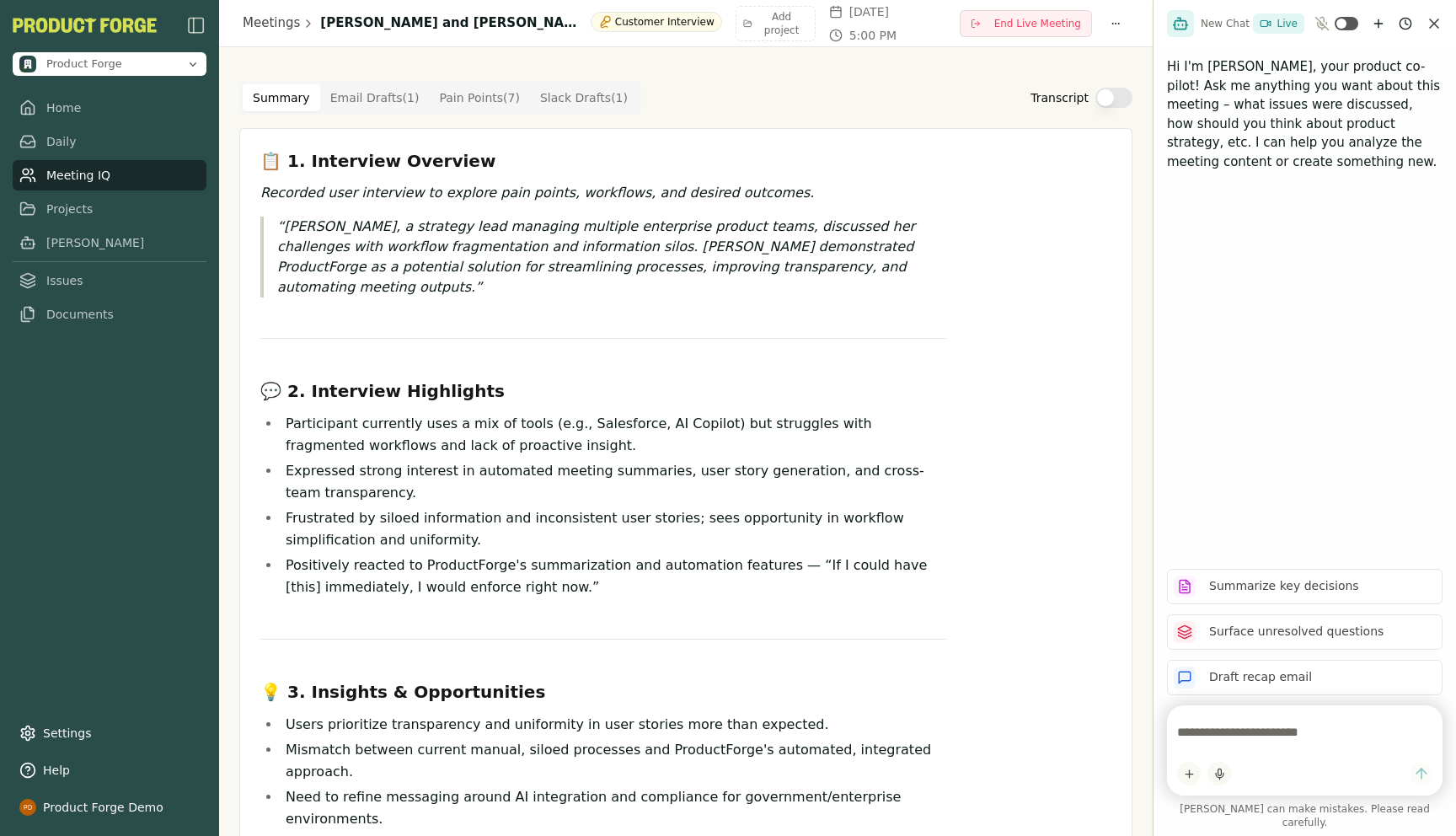
click at [354, 98] on Draft "Email Drafts ( 1 )" at bounding box center [374, 98] width 110 height 27
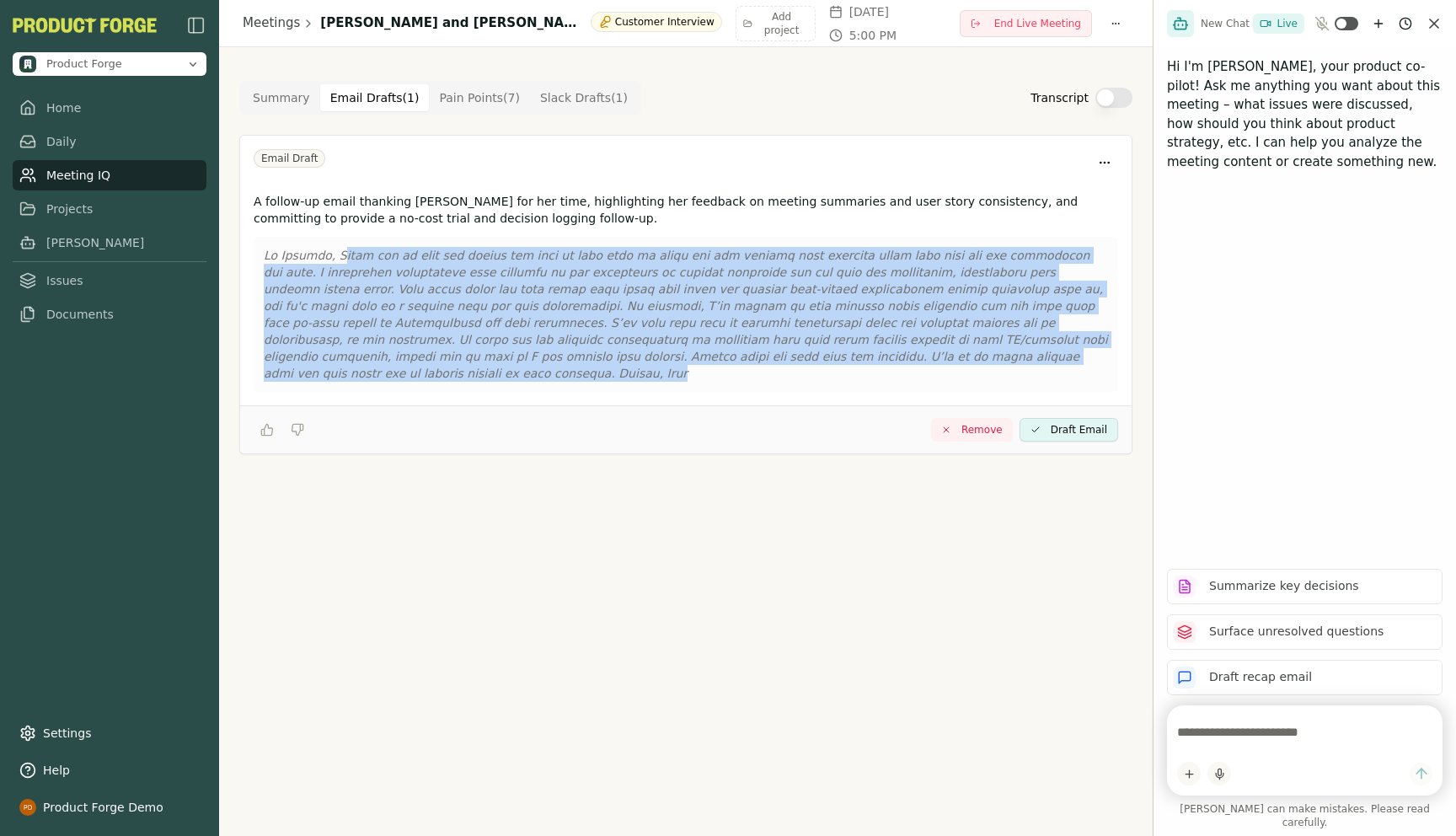
drag, startPoint x: 963, startPoint y: 358, endPoint x: 330, endPoint y: 250, distance: 642.1
click at [330, 250] on p at bounding box center [686, 314] width 845 height 135
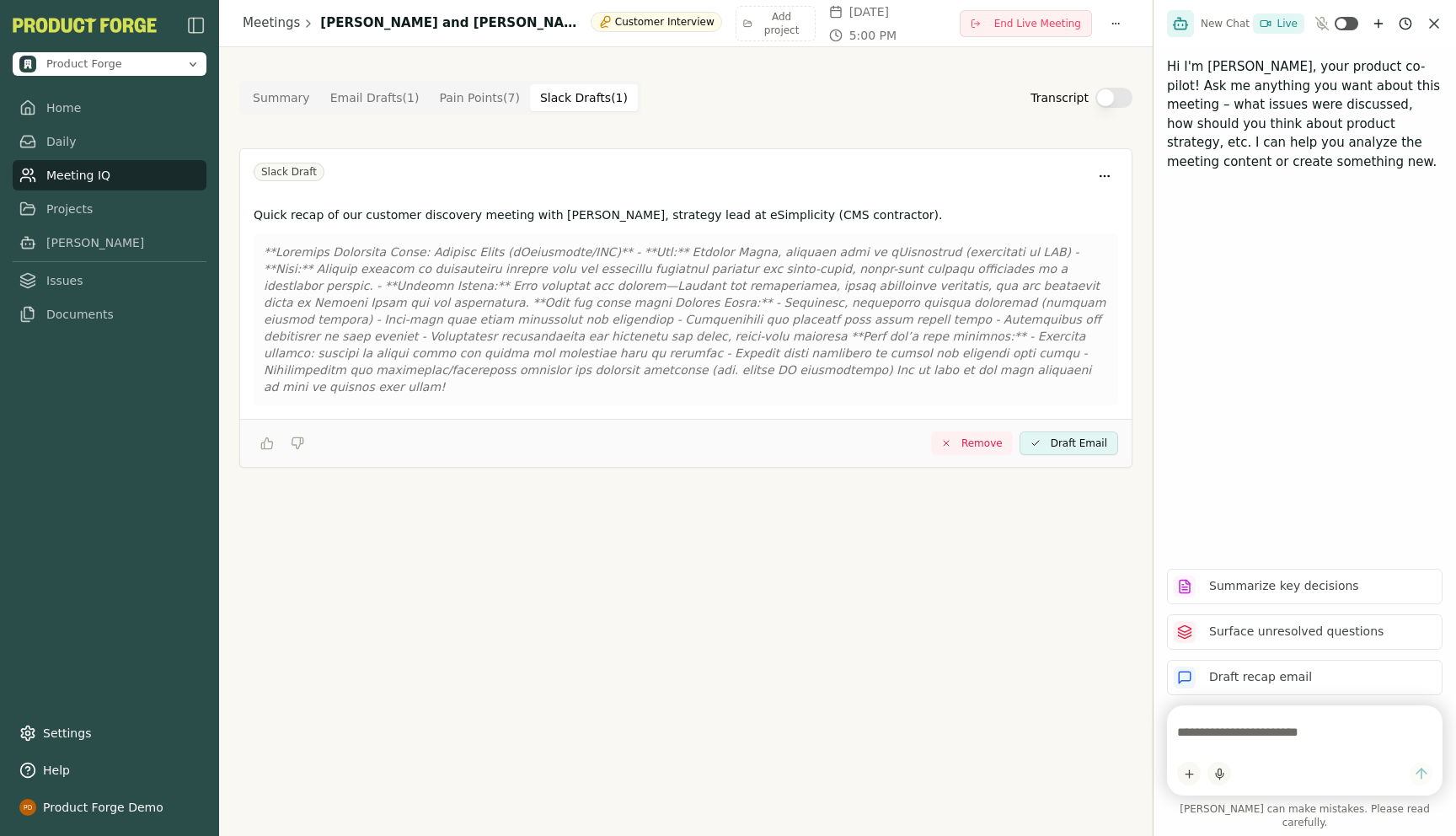
click at [573, 98] on Draft "Slack Drafts ( 1 )" at bounding box center [583, 98] width 108 height 27
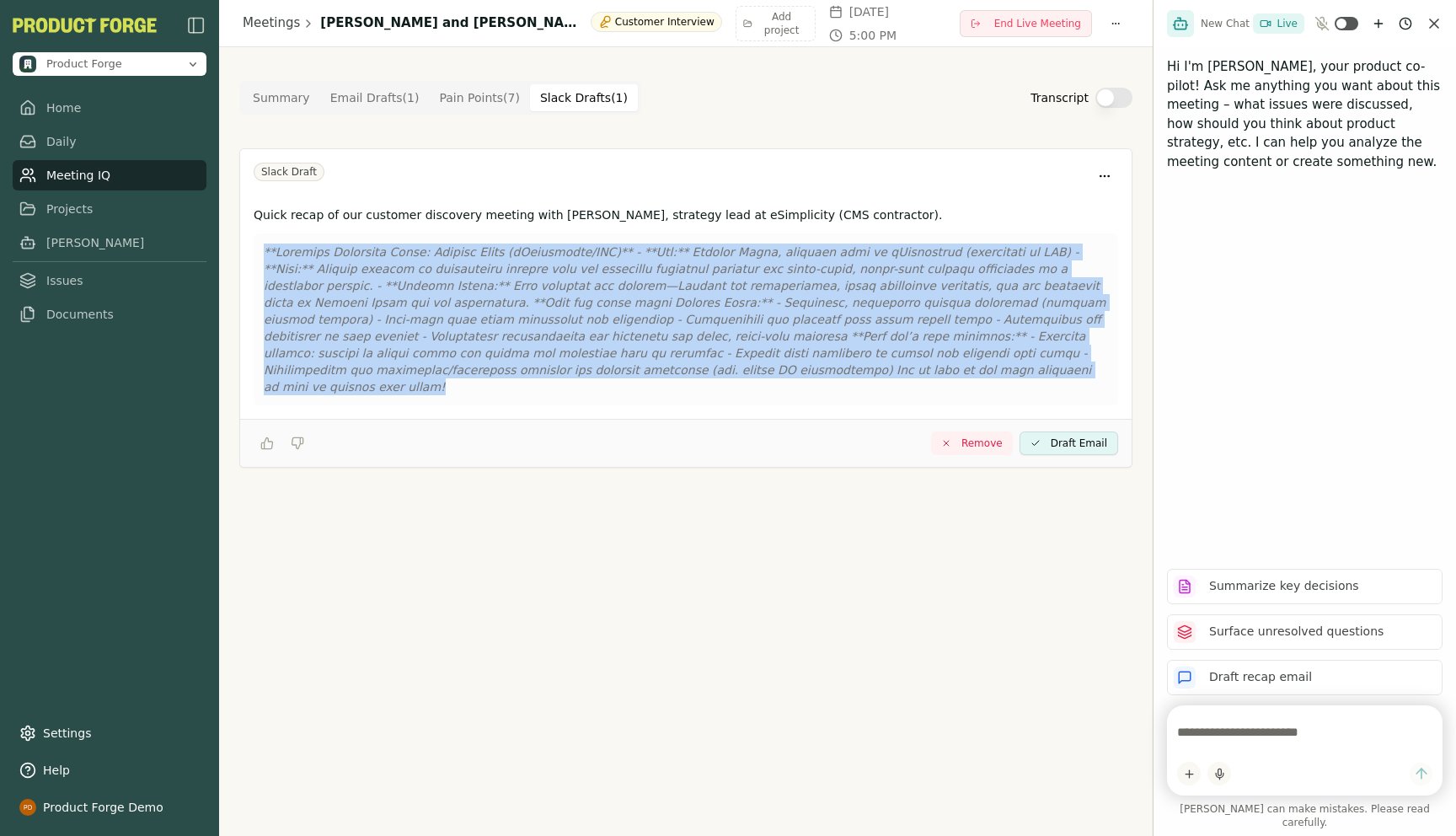
drag, startPoint x: 773, startPoint y: 373, endPoint x: 260, endPoint y: 238, distance: 530.5
click at [260, 238] on div at bounding box center [686, 319] width 864 height 171
click at [531, 237] on div at bounding box center [686, 319] width 864 height 171
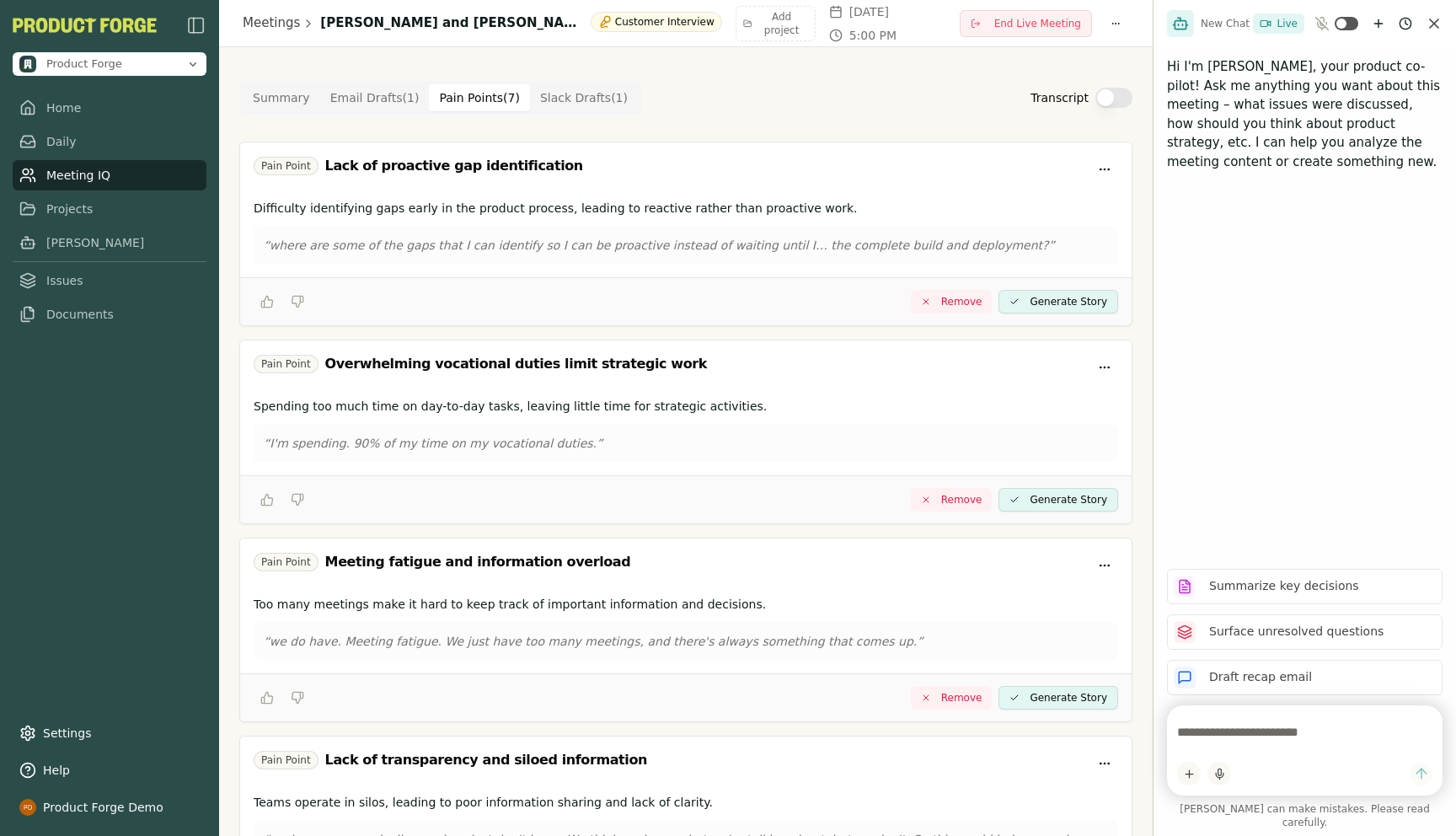
click at [458, 98] on Point "Pain Points ( 7 )" at bounding box center [479, 98] width 101 height 27
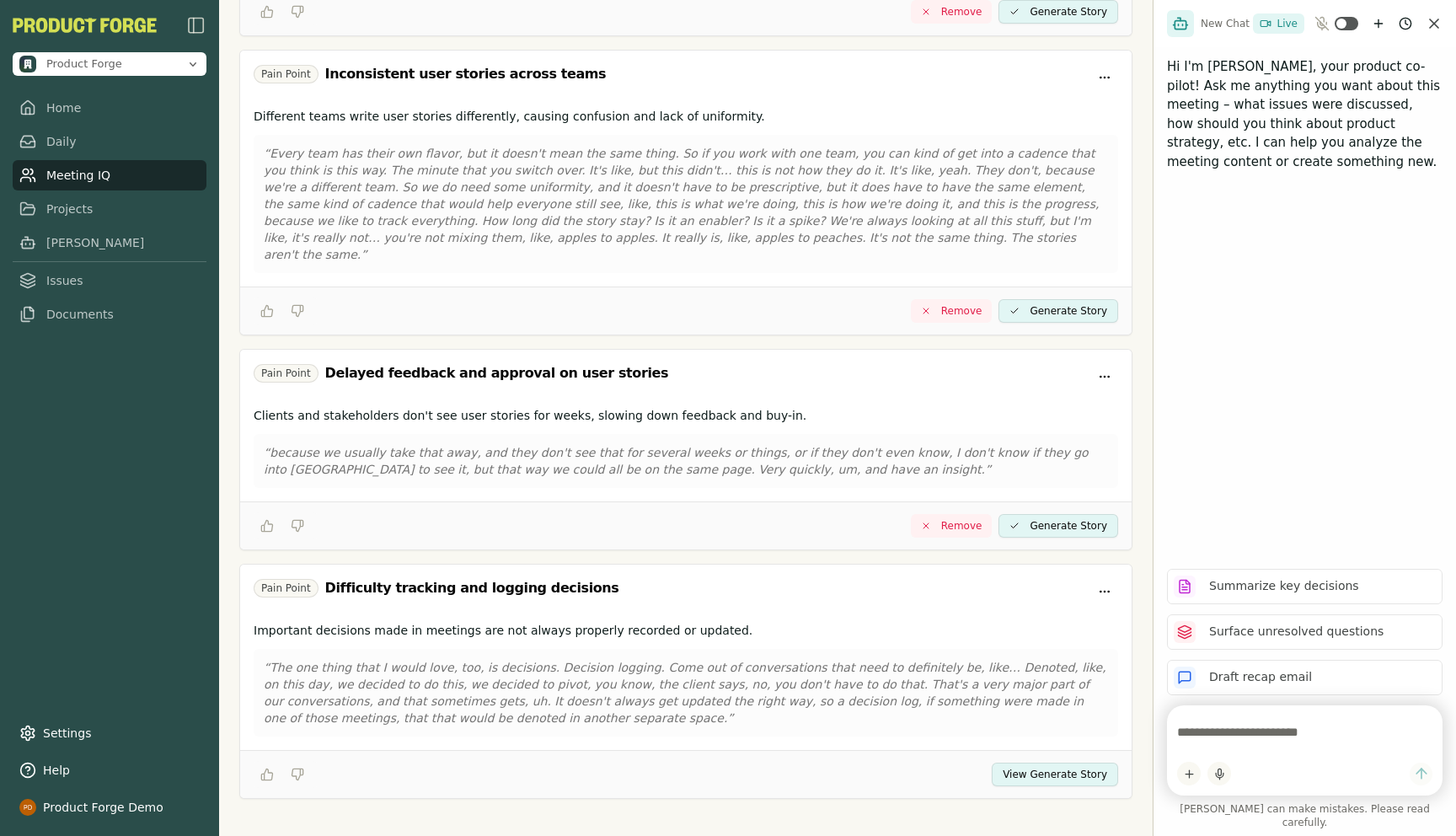
click at [922, 578] on div "Pain Point Difficulty tracking and logging decisions" at bounding box center [686, 592] width 864 height 27
click at [1022, 762] on button "View Generate Story" at bounding box center [1054, 774] width 126 height 24
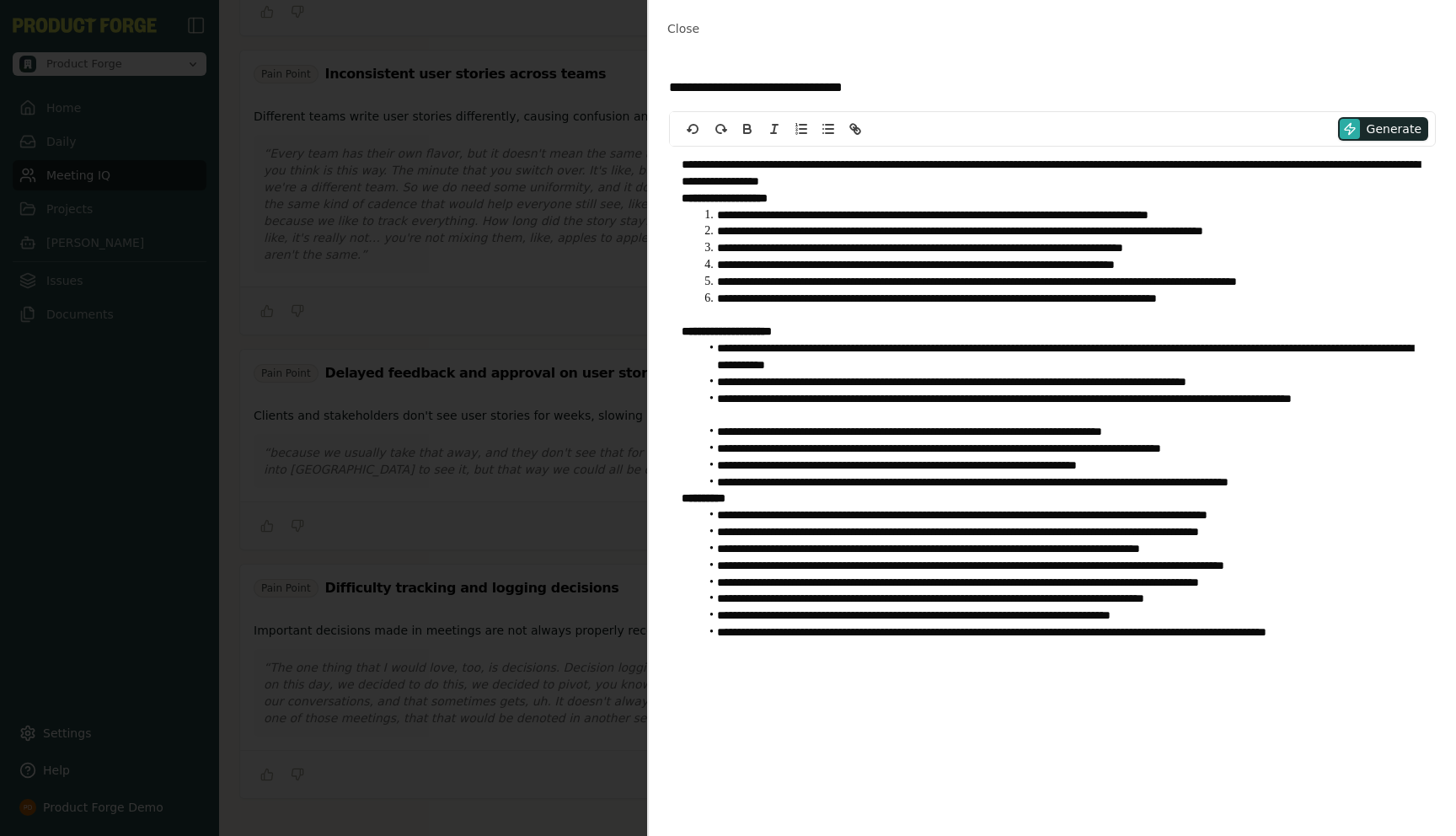
click at [940, 217] on li "**********" at bounding box center [1061, 216] width 724 height 17
click at [683, 26] on span "Close" at bounding box center [683, 29] width 32 height 14
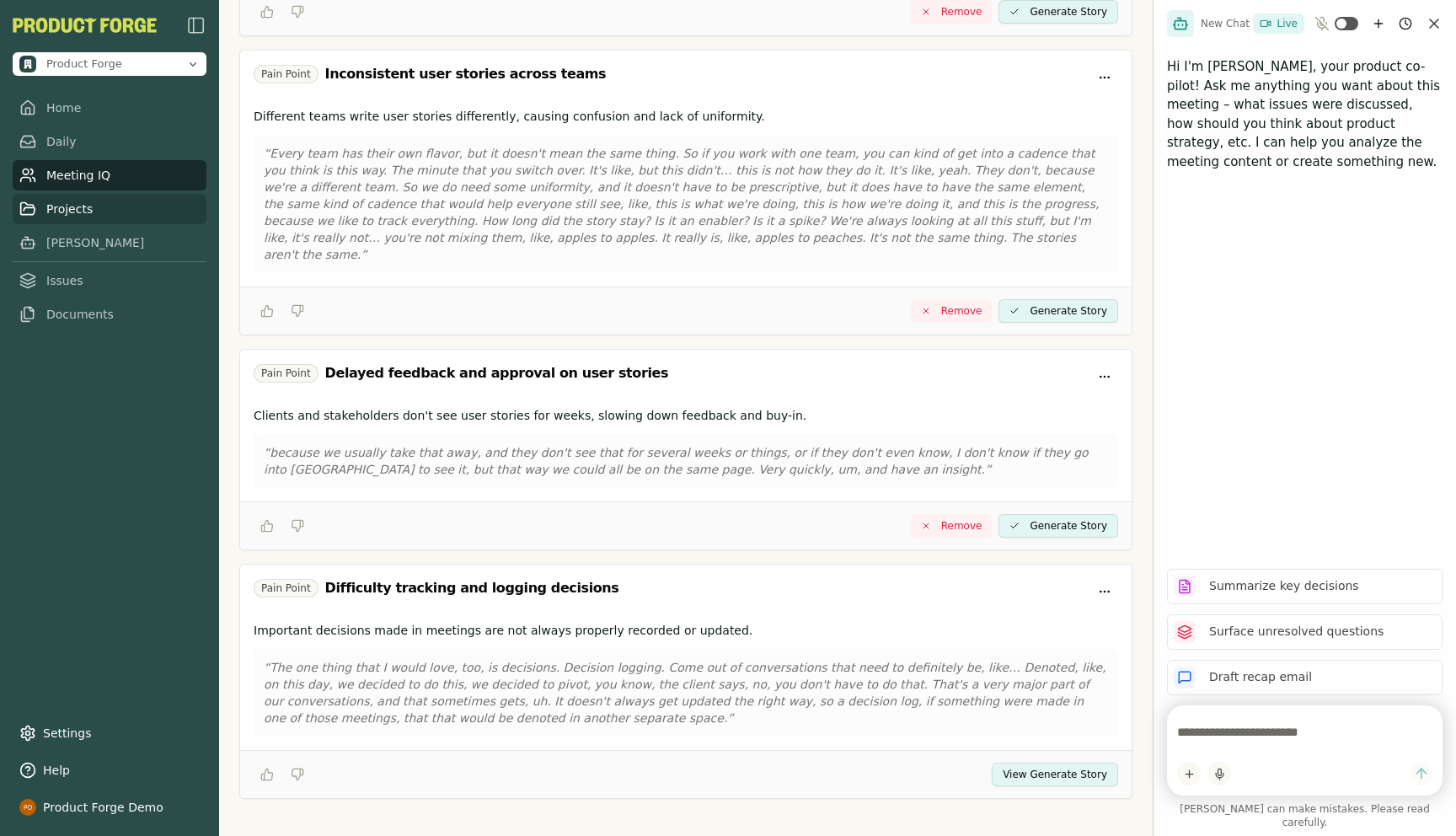
click at [42, 210] on link "Projects" at bounding box center [110, 209] width 194 height 31
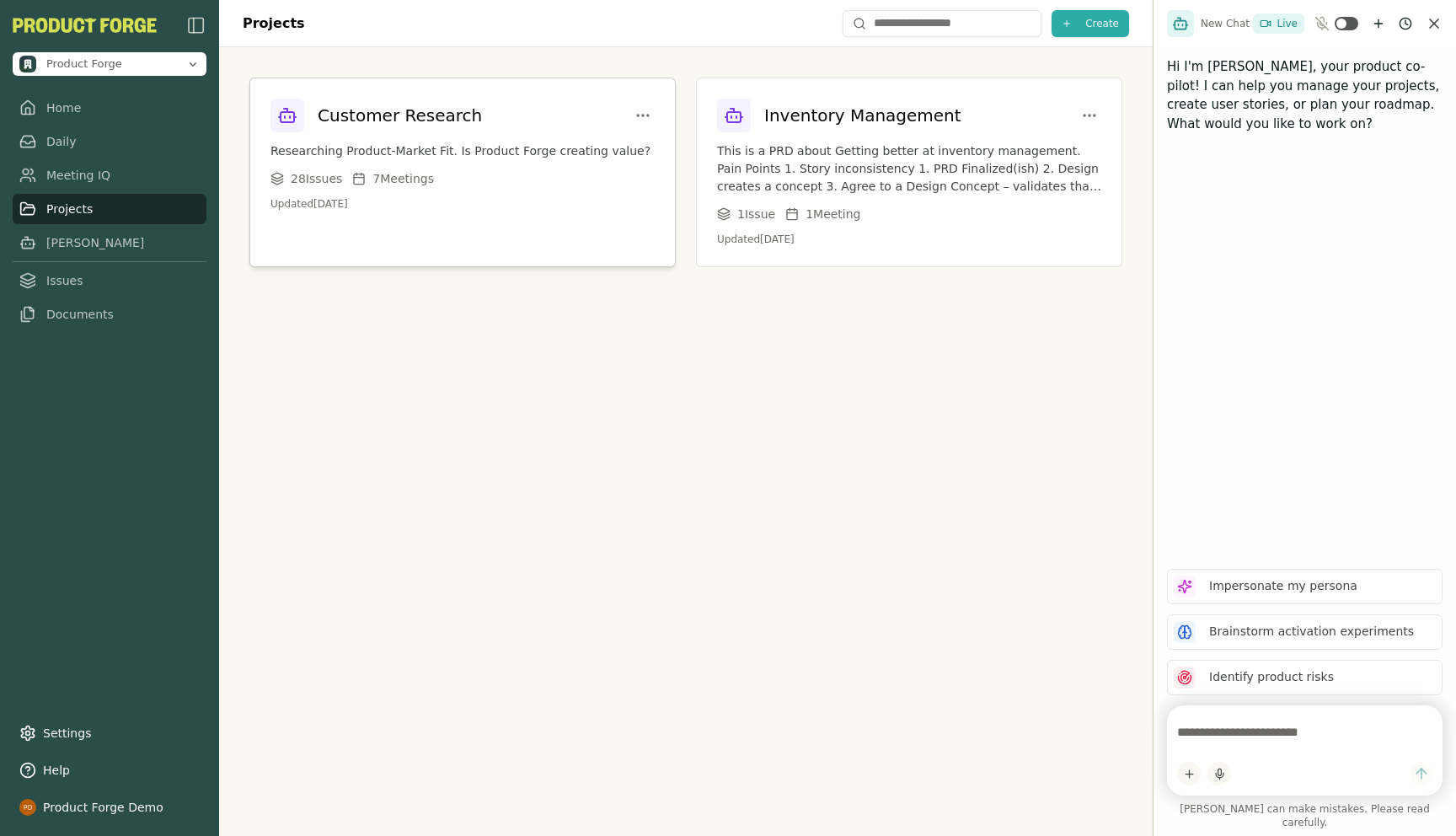
click at [409, 123] on h3 "Customer Research" at bounding box center [400, 115] width 165 height 24
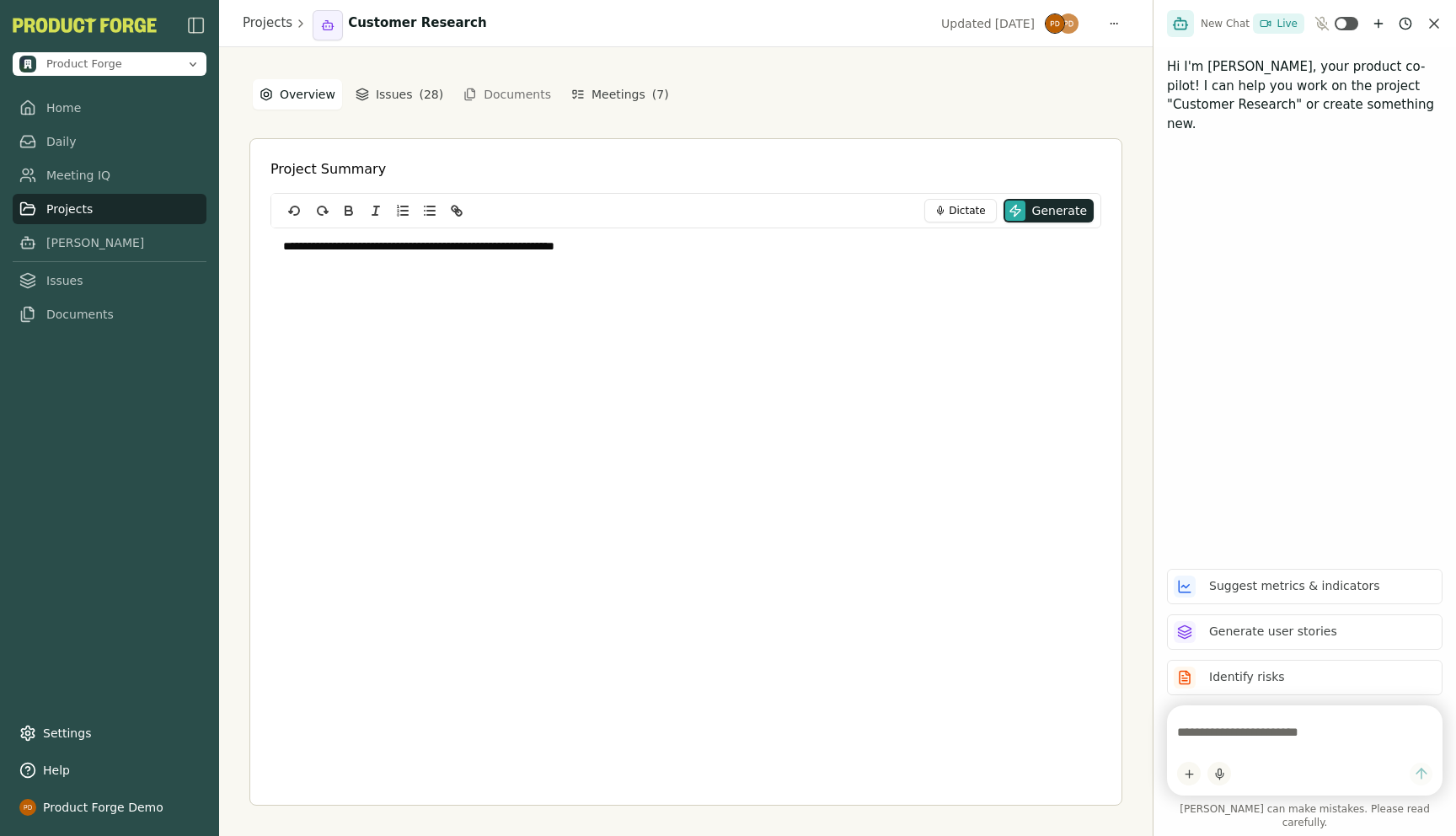
click at [858, 96] on div "**********" at bounding box center [686, 441] width 873 height 728
click at [227, 247] on div "**********" at bounding box center [686, 441] width 934 height 788
click at [65, 205] on link "Projects" at bounding box center [110, 209] width 194 height 31
